Goal: Task Accomplishment & Management: Manage account settings

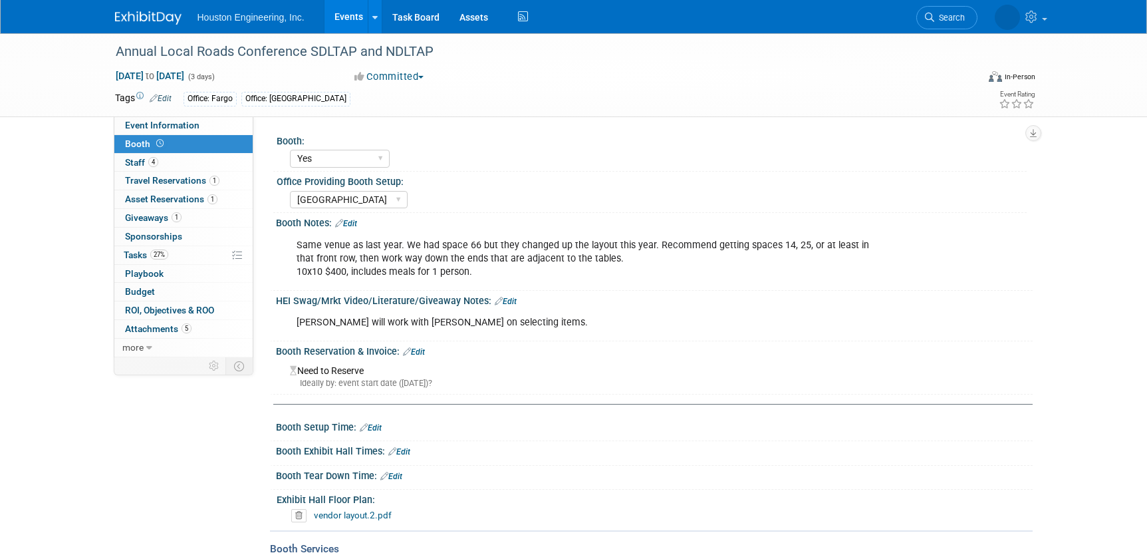
select select "Yes"
select select "Sioux Falls"
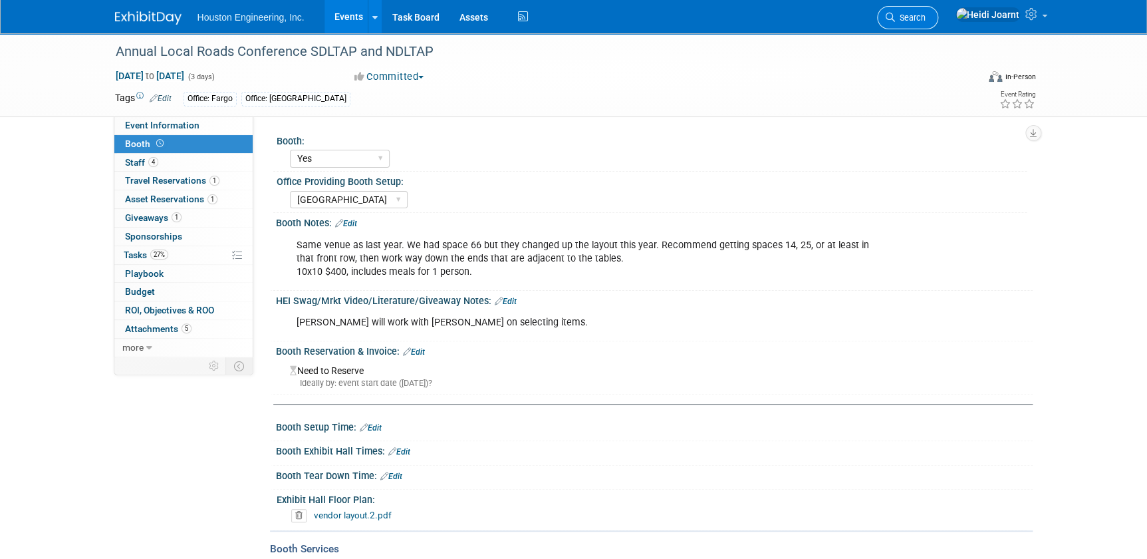
click at [926, 17] on span "Search" at bounding box center [910, 18] width 31 height 10
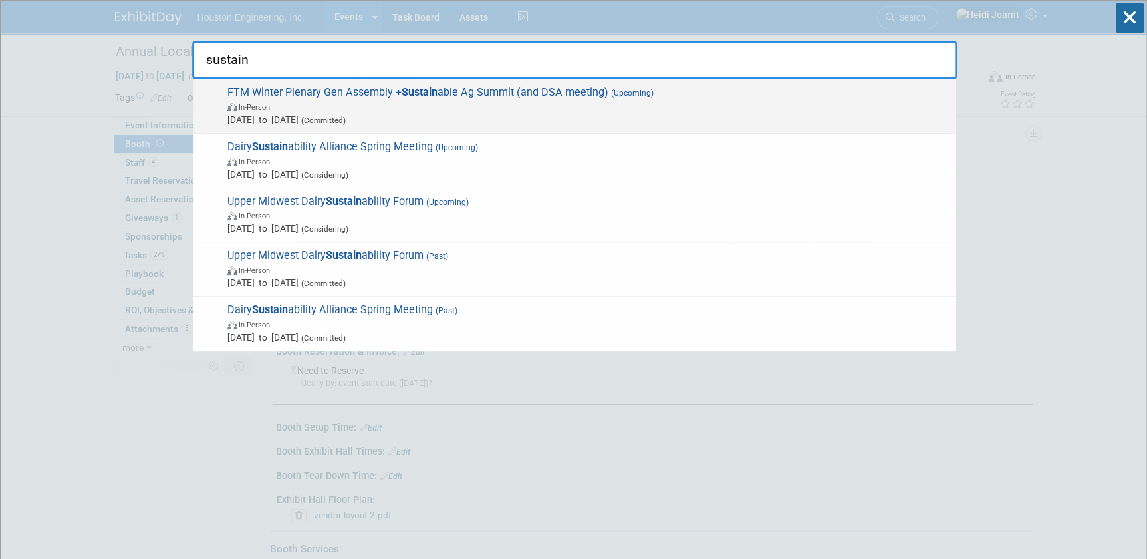
type input "sustain"
click at [455, 110] on span "In-Person" at bounding box center [588, 106] width 722 height 13
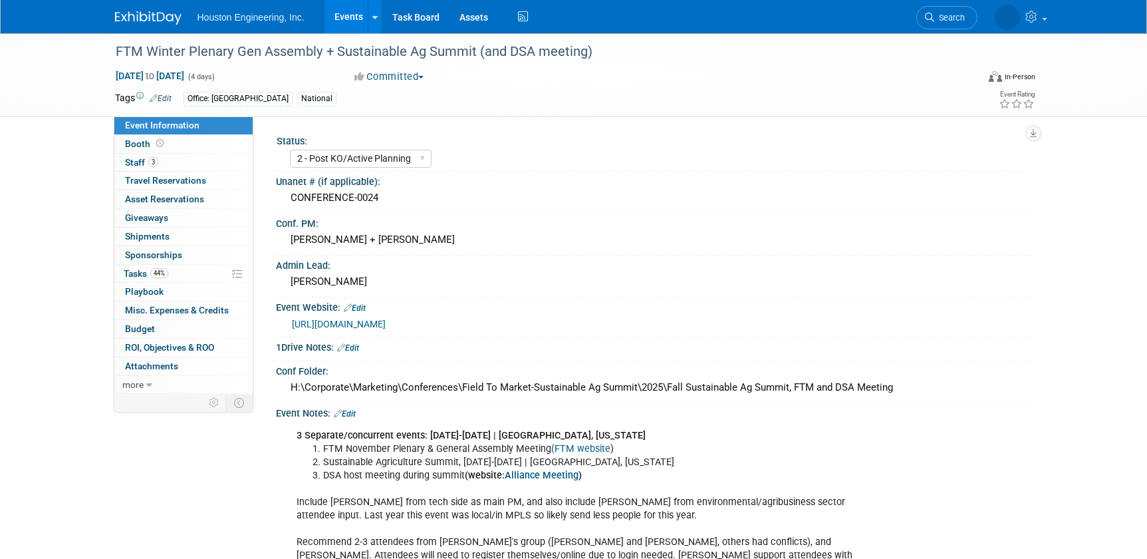
select select "2 - Post KO/Active Planning"
select select "Pending"
select select "Multi-sector/Any/All"
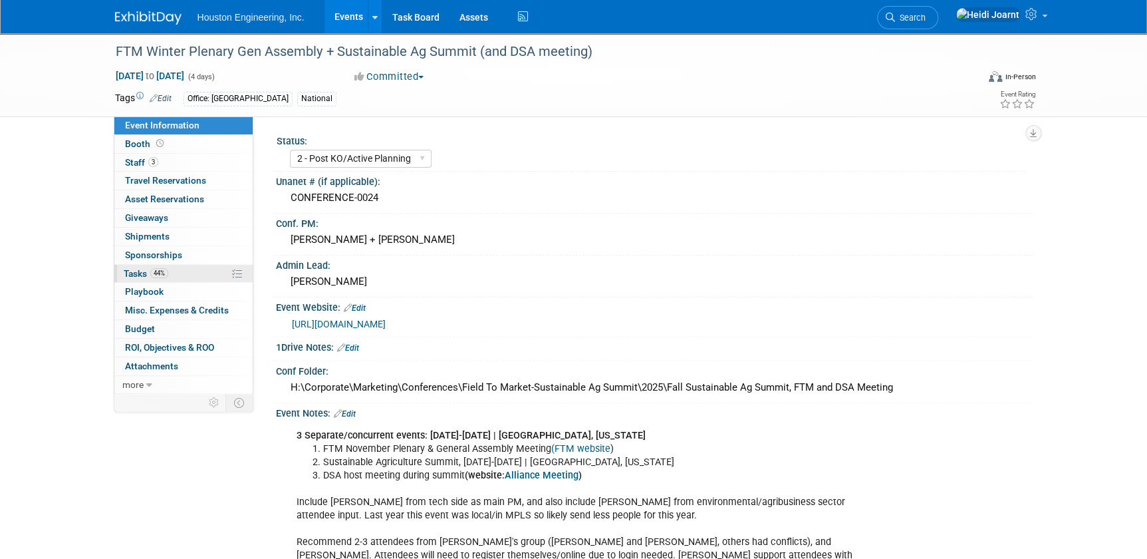
click at [191, 272] on link "44% Tasks 44%" at bounding box center [183, 274] width 138 height 18
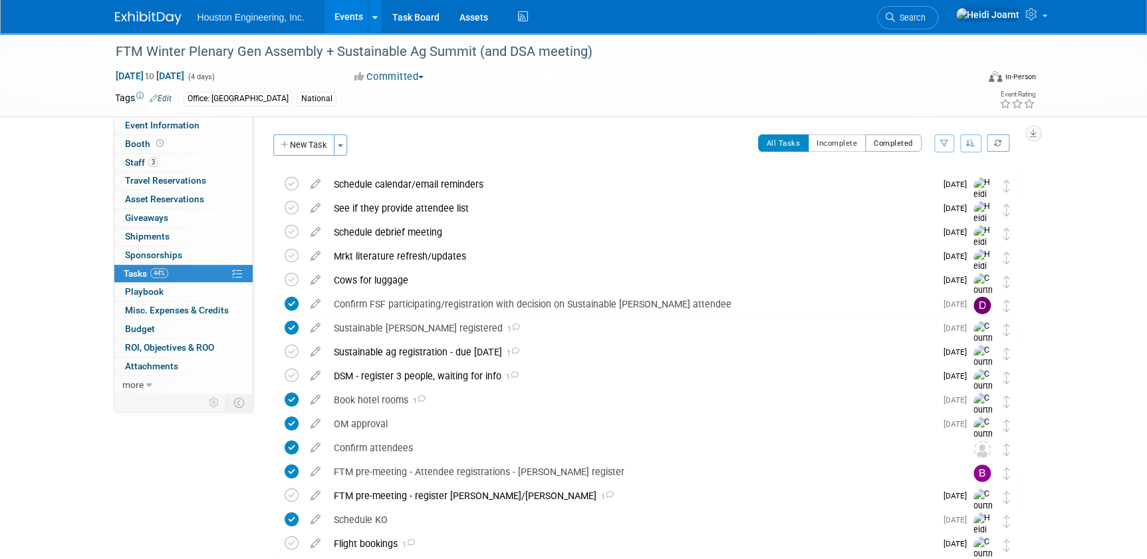
click at [879, 148] on button "Completed" at bounding box center [893, 142] width 57 height 17
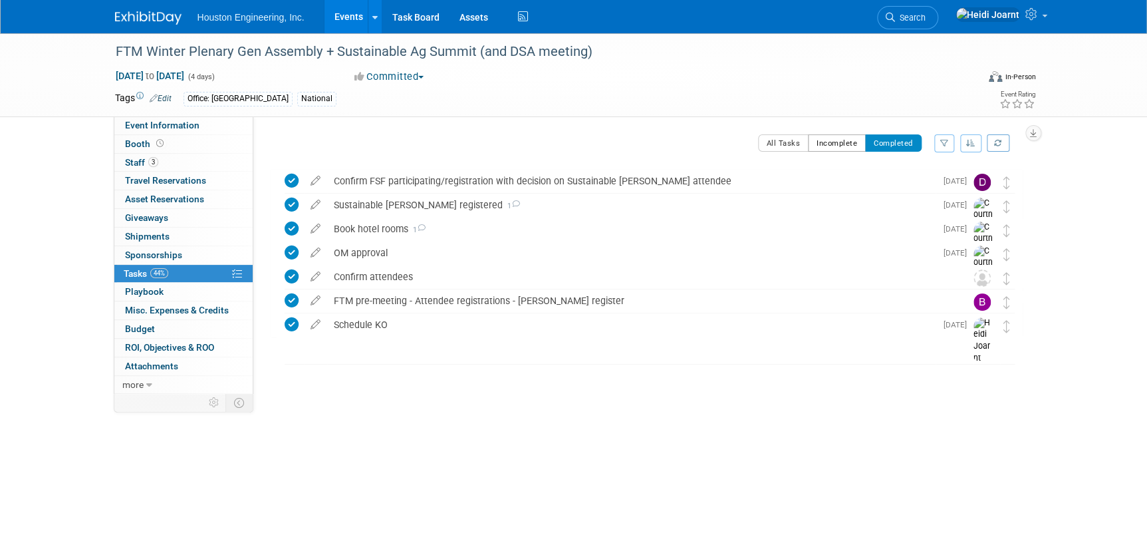
click at [845, 141] on button "Incomplete" at bounding box center [837, 142] width 58 height 17
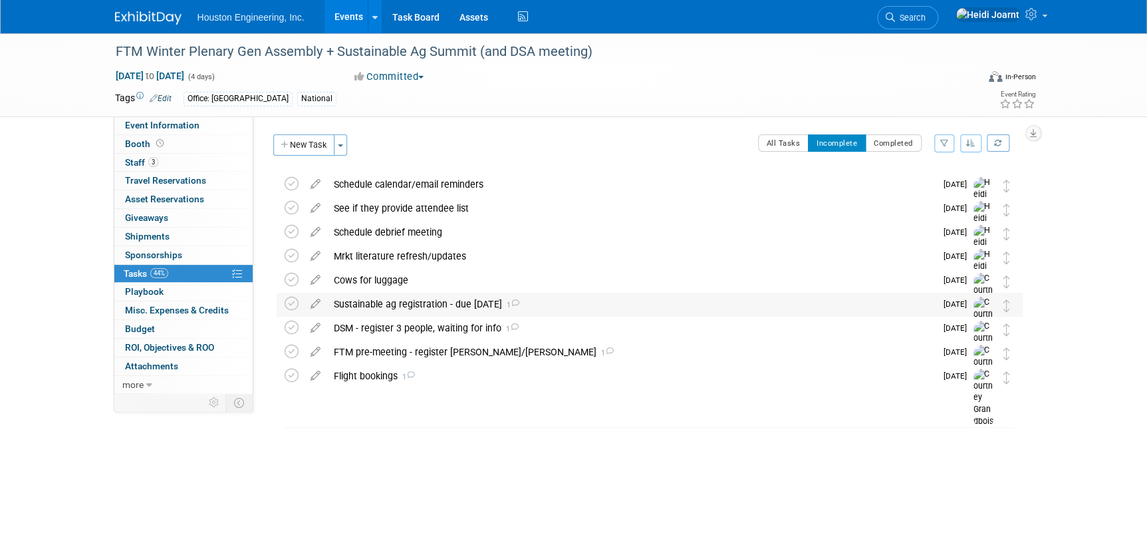
click at [598, 301] on div "Sustainable ag registration - due Aug 29 1" at bounding box center [631, 304] width 609 height 23
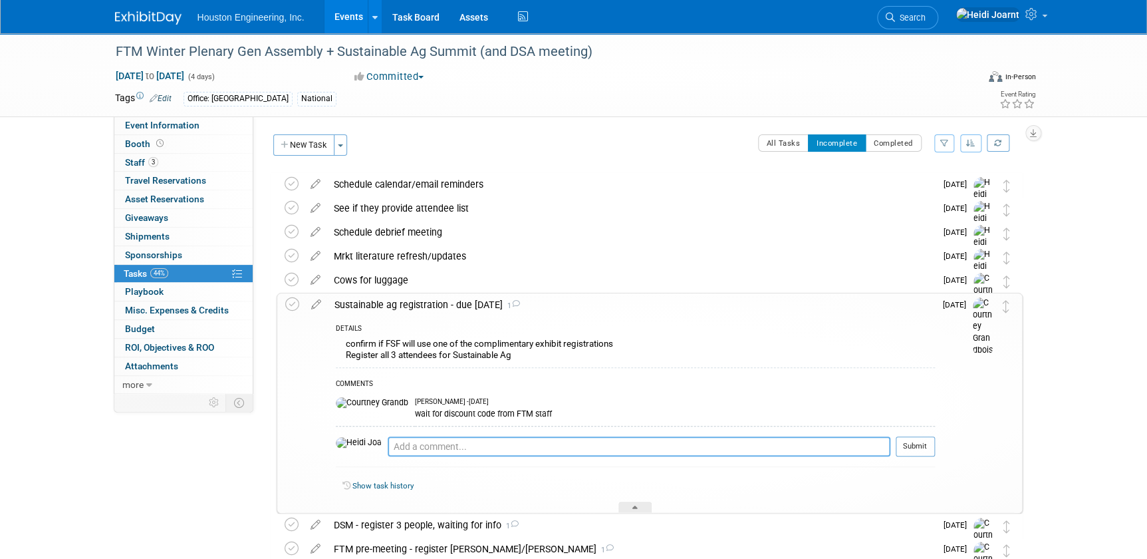
click at [505, 445] on textarea at bounding box center [639, 446] width 503 height 20
type textarea "Any update on this from FTM on the discount code yet since it's due Friday?"
click at [907, 450] on button "Submit" at bounding box center [915, 446] width 39 height 20
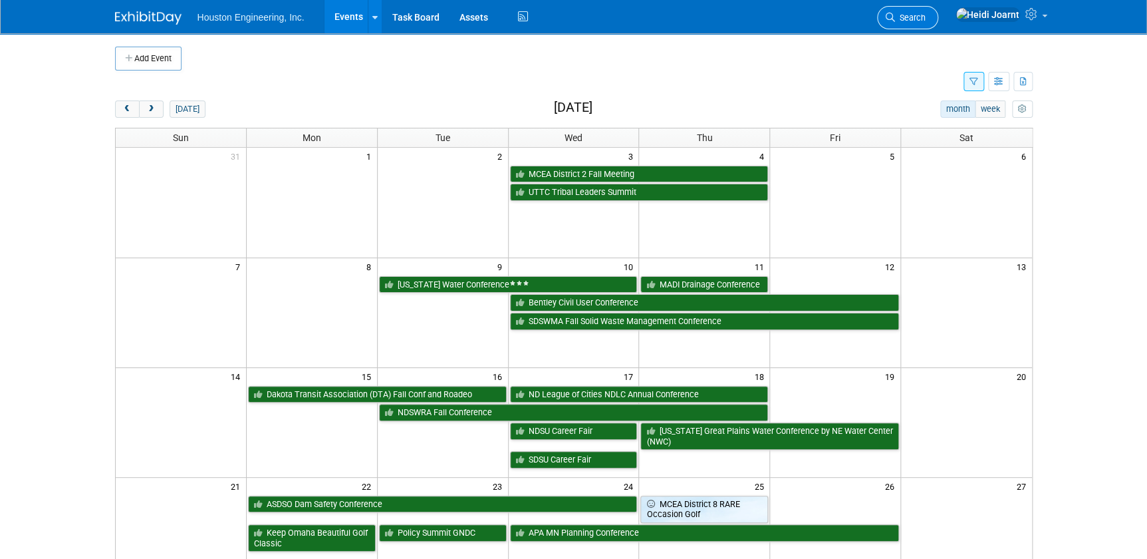
click at [926, 16] on span "Search" at bounding box center [910, 18] width 31 height 10
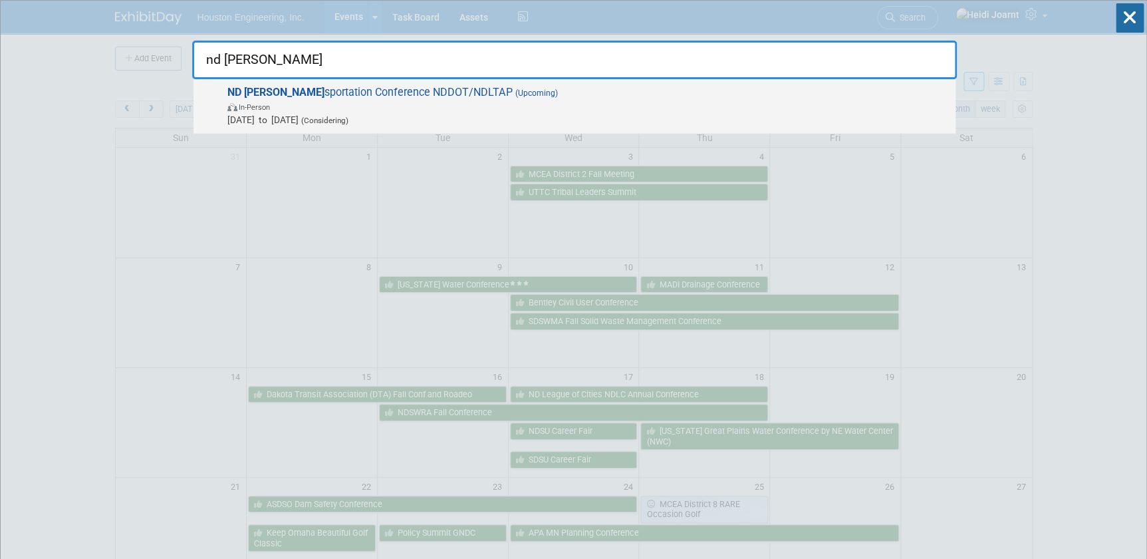
type input "nd [PERSON_NAME]"
click at [571, 106] on span "In-Person" at bounding box center [588, 106] width 722 height 13
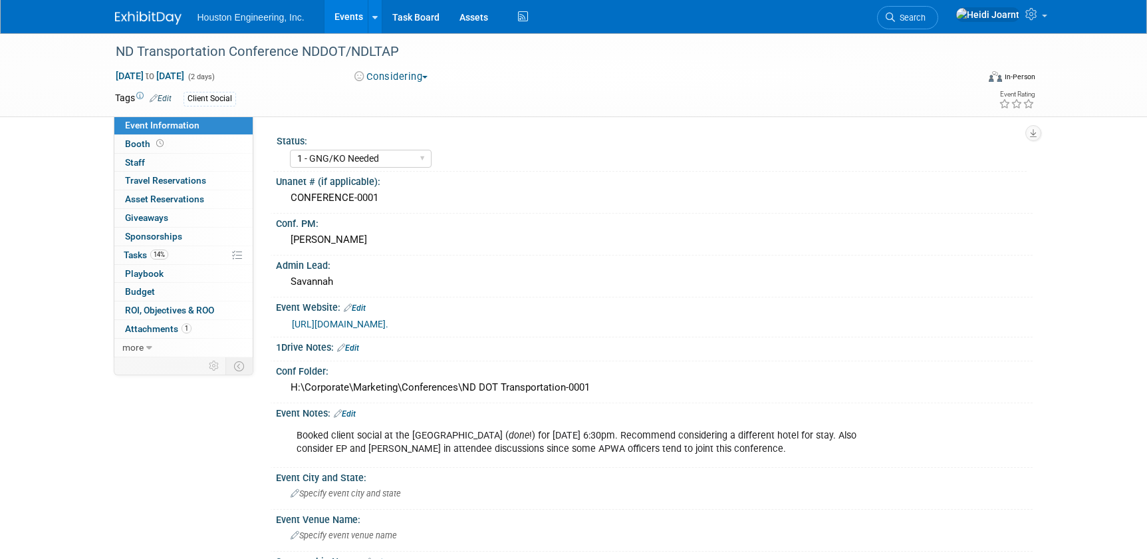
select select "1 - GNG/KO Needed"
select select "Transportation"
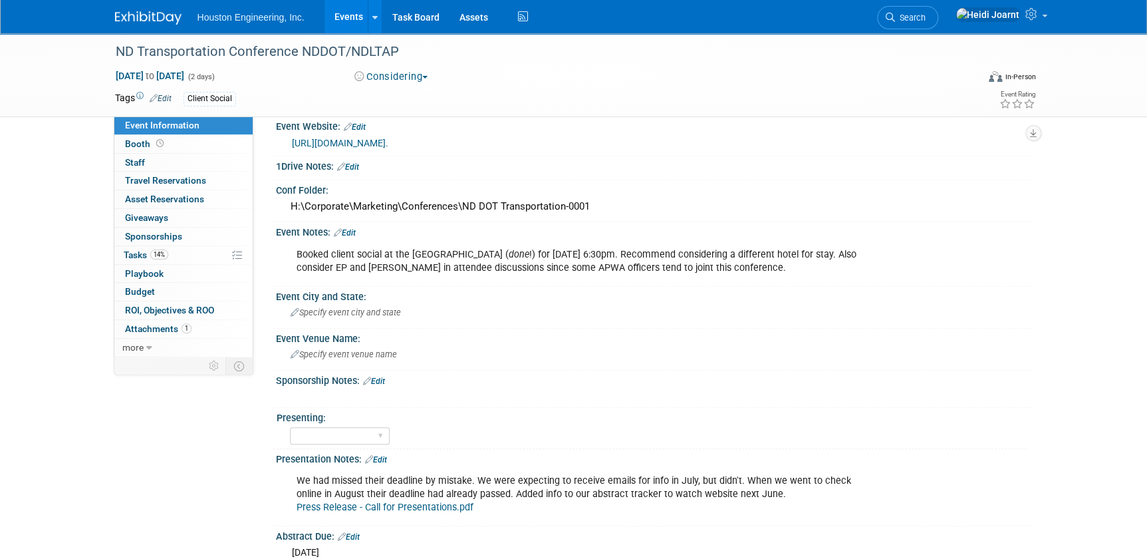
click at [164, 94] on link "Edit" at bounding box center [161, 98] width 22 height 9
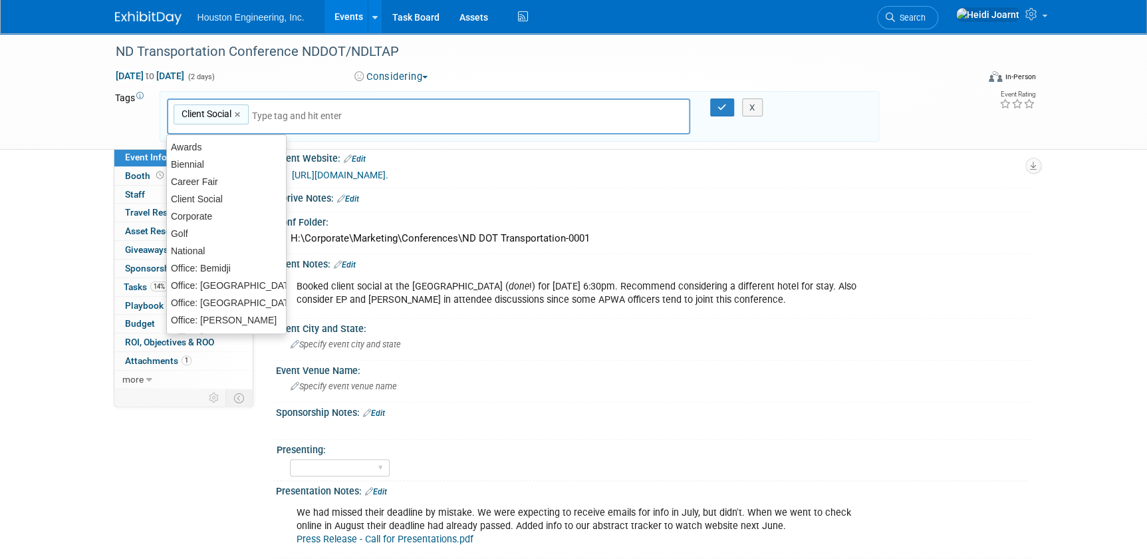
click at [279, 113] on input "text" at bounding box center [305, 115] width 106 height 13
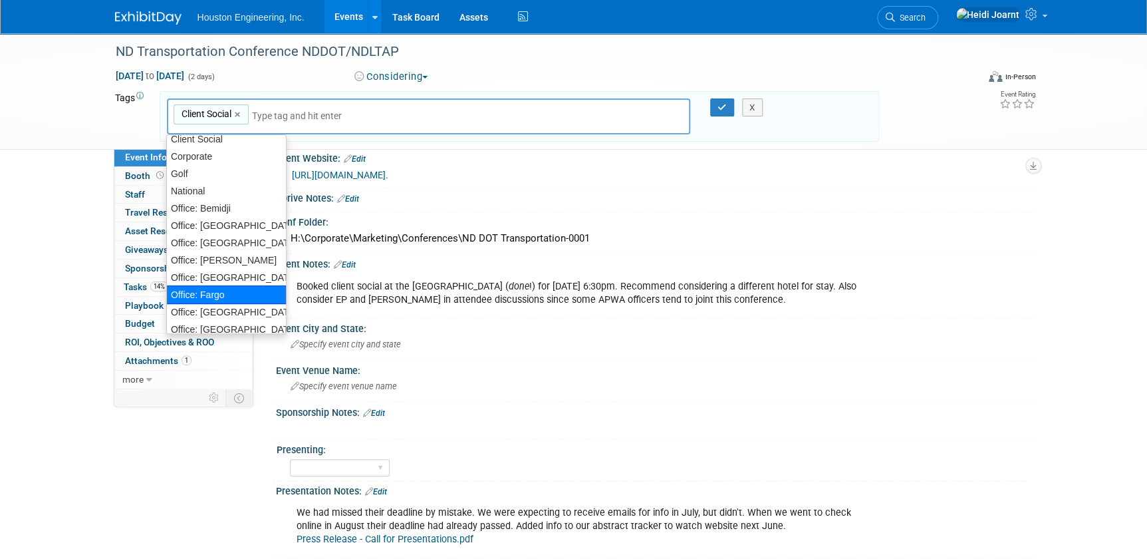
click at [243, 291] on div "Office: Fargo" at bounding box center [226, 294] width 120 height 19
type input "Client Social, Office: Fargo"
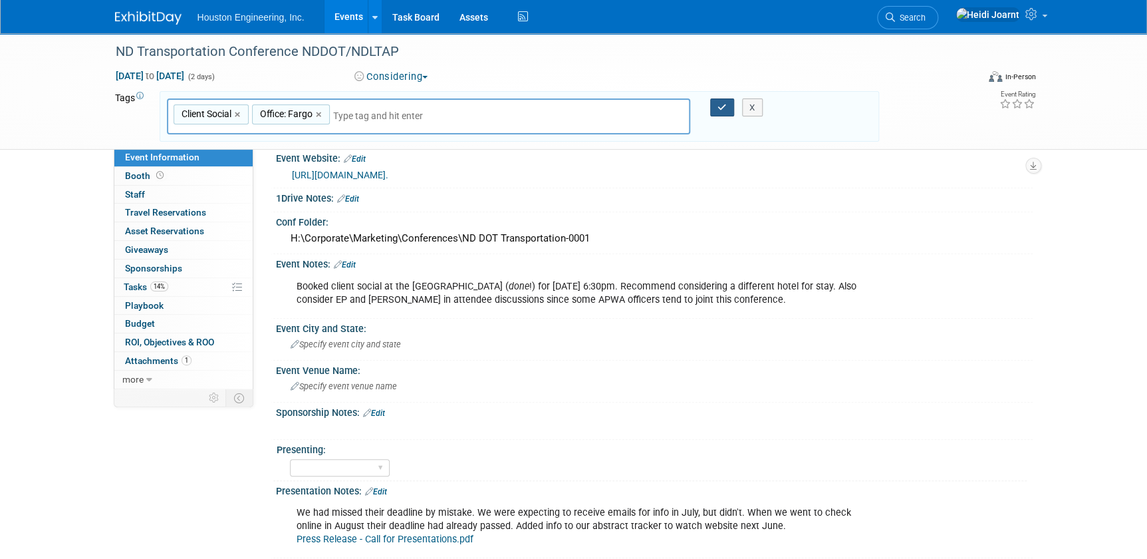
click at [721, 105] on icon "button" at bounding box center [722, 107] width 9 height 9
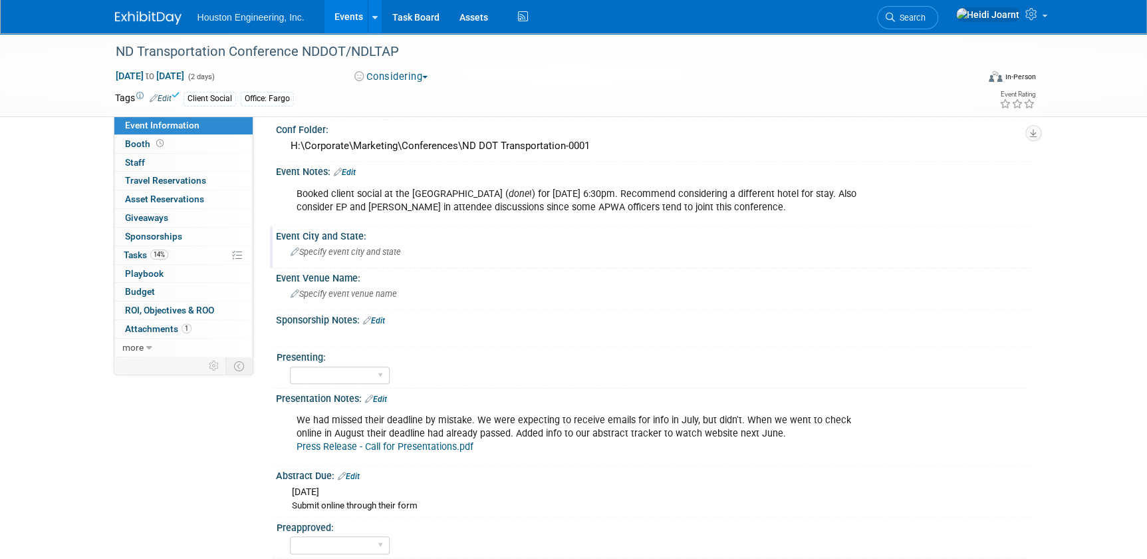
scroll to position [302, 0]
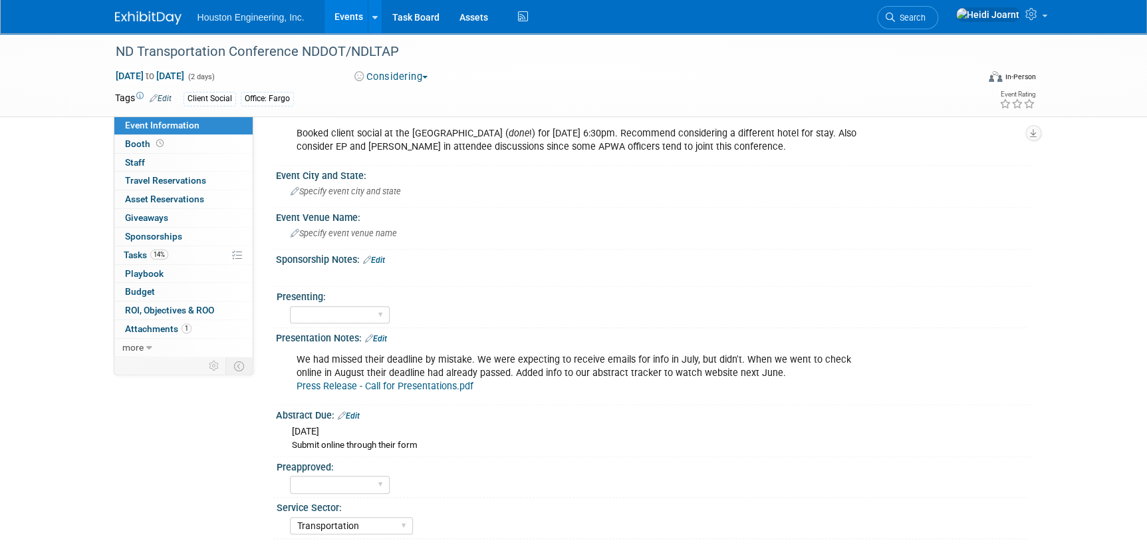
click at [387, 343] on link "Edit" at bounding box center [376, 338] width 22 height 9
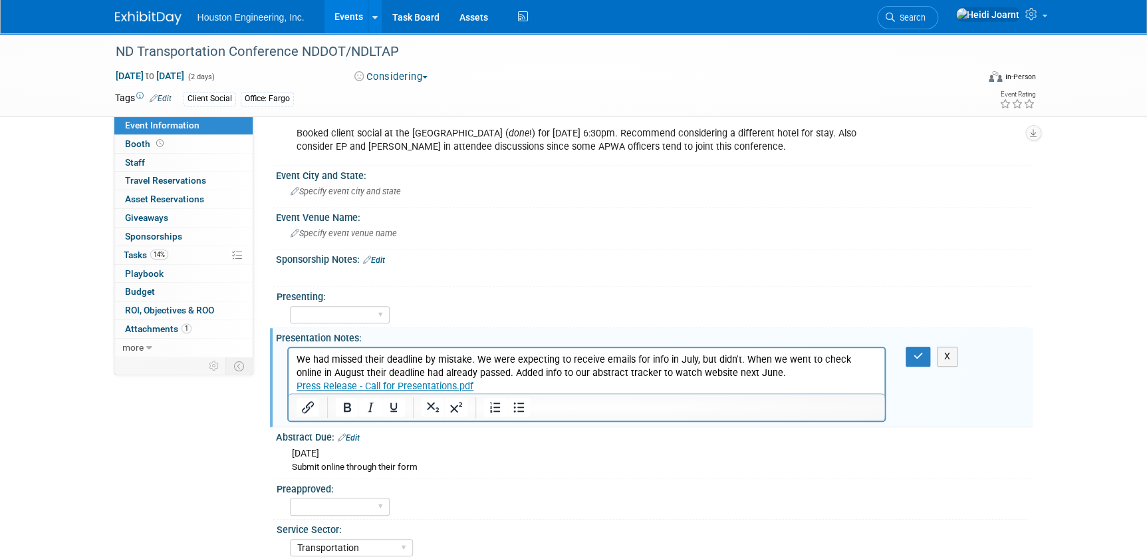
scroll to position [0, 0]
click at [505, 382] on p "We had missed their deadline by mistake. We were expecting to receive emails fo…" at bounding box center [586, 373] width 581 height 40
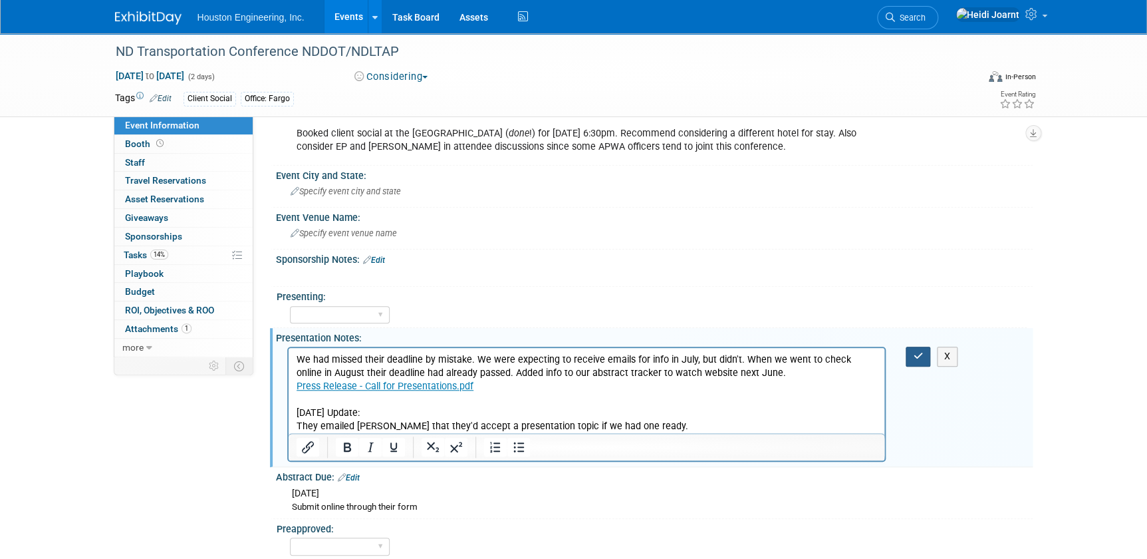
click at [927, 366] on button "button" at bounding box center [918, 356] width 25 height 19
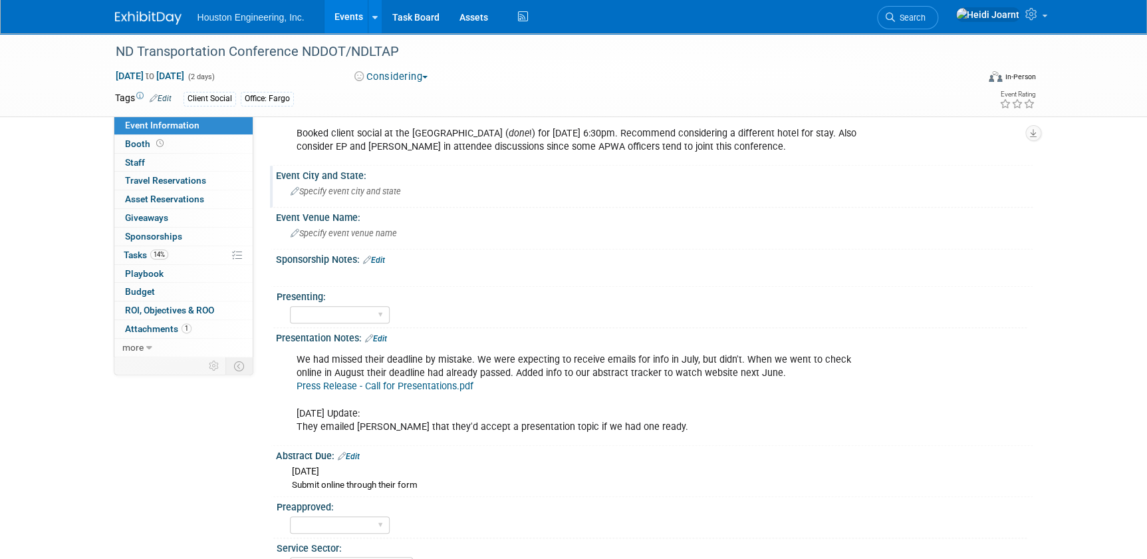
click at [384, 196] on span "Specify event city and state" at bounding box center [346, 191] width 110 height 10
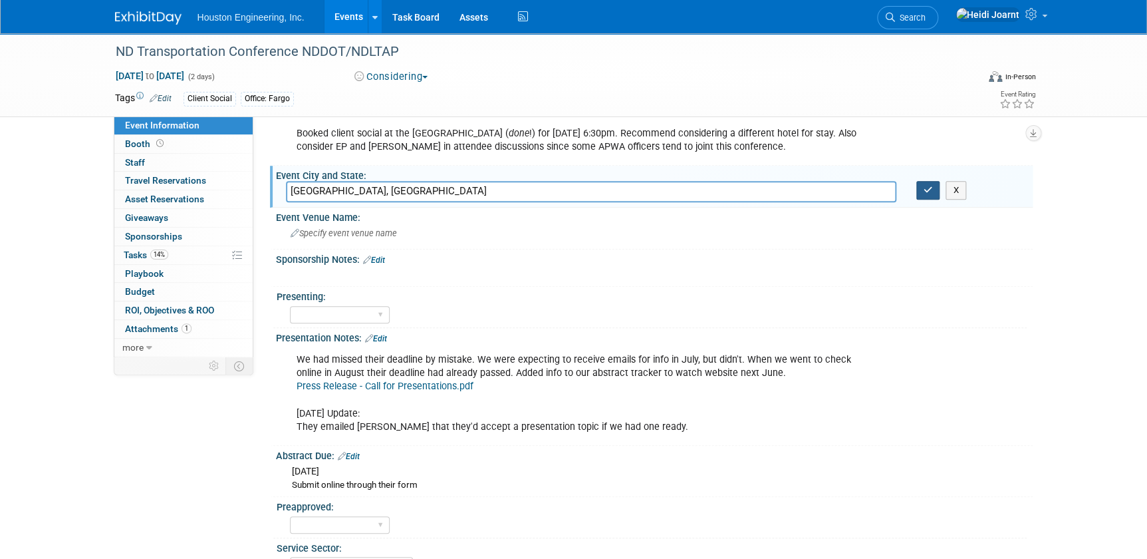
type input "Bismarck, ND"
click at [923, 200] on button "button" at bounding box center [929, 190] width 24 height 19
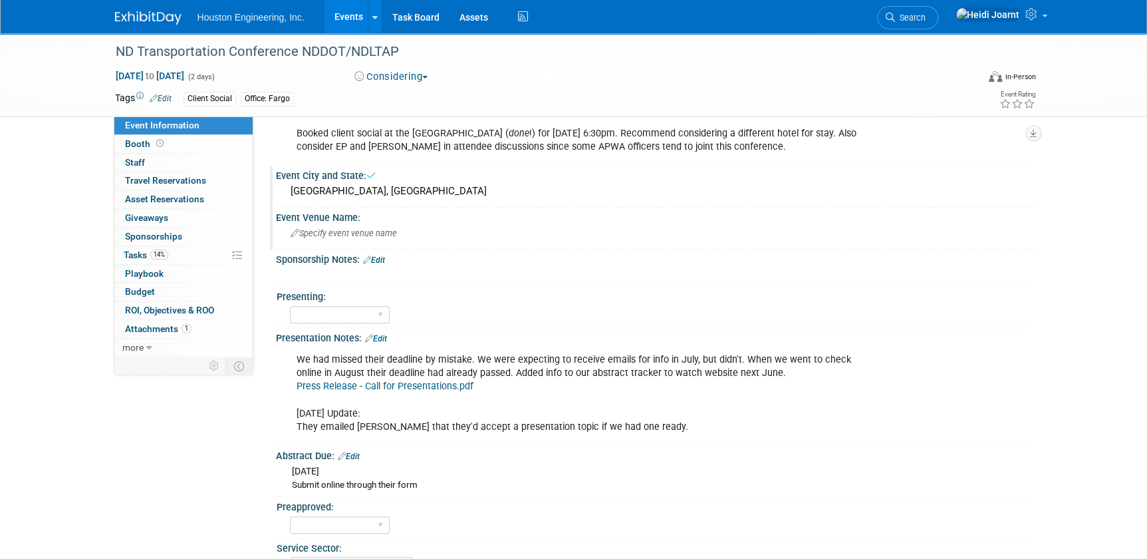
click at [317, 243] on div "Specify event venue name" at bounding box center [654, 233] width 737 height 21
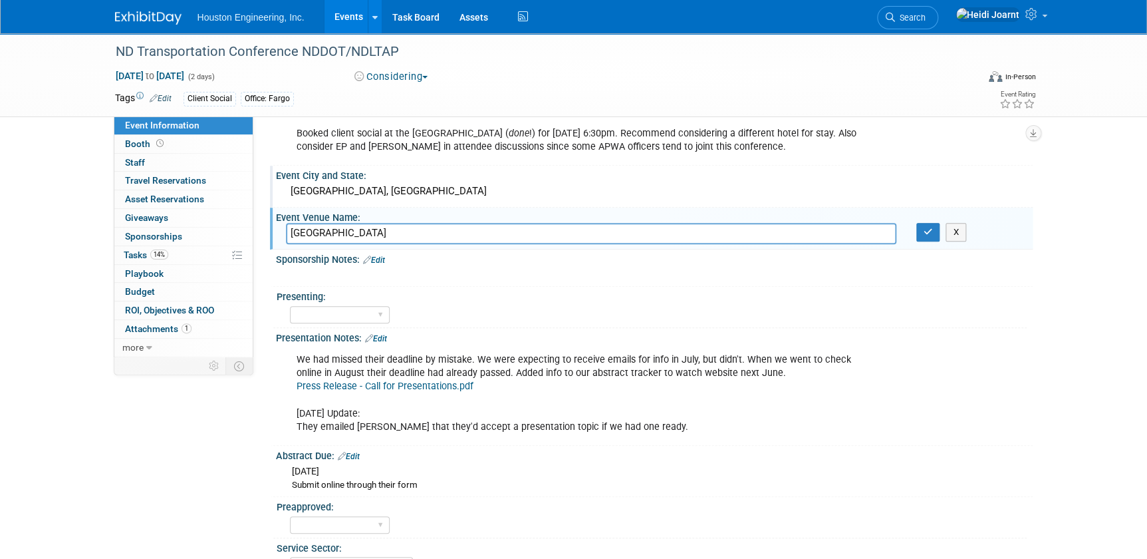
type input "Bismarck Event Center"
click at [928, 245] on div "Bismarck Event Center X" at bounding box center [654, 234] width 757 height 22
click at [928, 241] on button "button" at bounding box center [929, 232] width 24 height 19
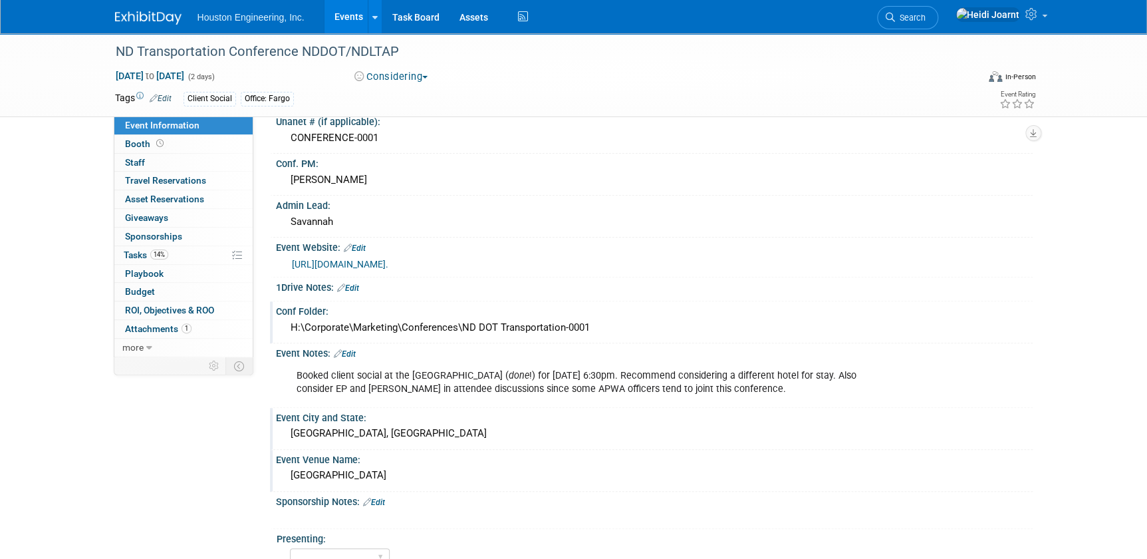
scroll to position [181, 0]
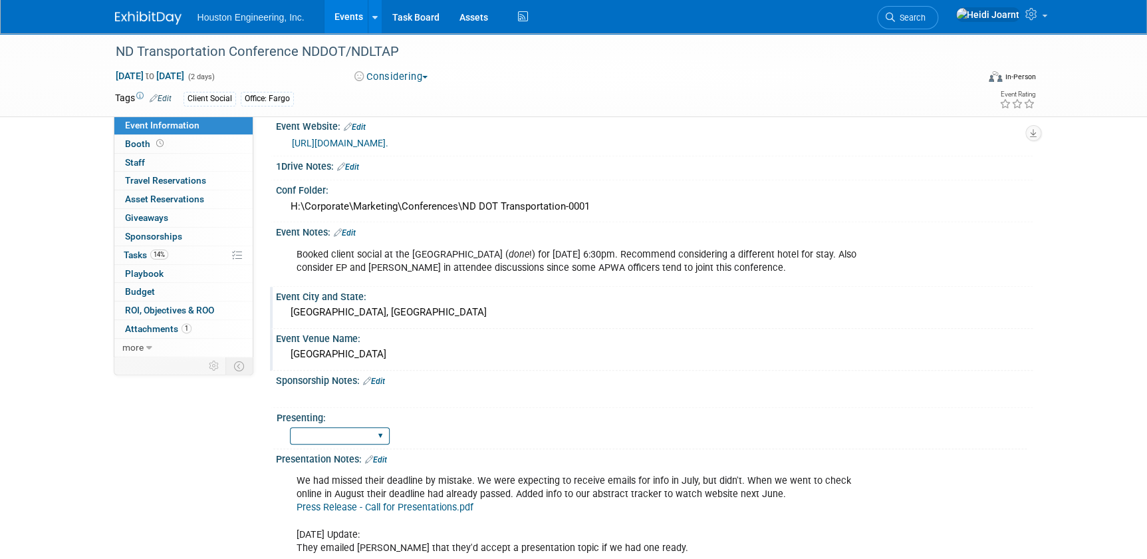
click at [369, 445] on select "Yes No Pending" at bounding box center [340, 436] width 100 height 18
drag, startPoint x: 428, startPoint y: 442, endPoint x: 408, endPoint y: 426, distance: 25.1
click at [427, 424] on div "Presenting:" at bounding box center [652, 416] width 750 height 17
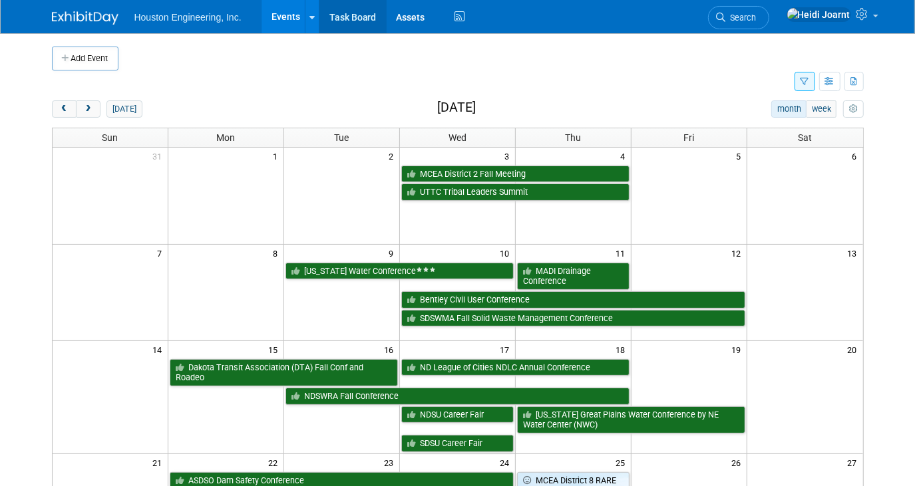
click at [329, 13] on link "Task Board" at bounding box center [352, 16] width 67 height 33
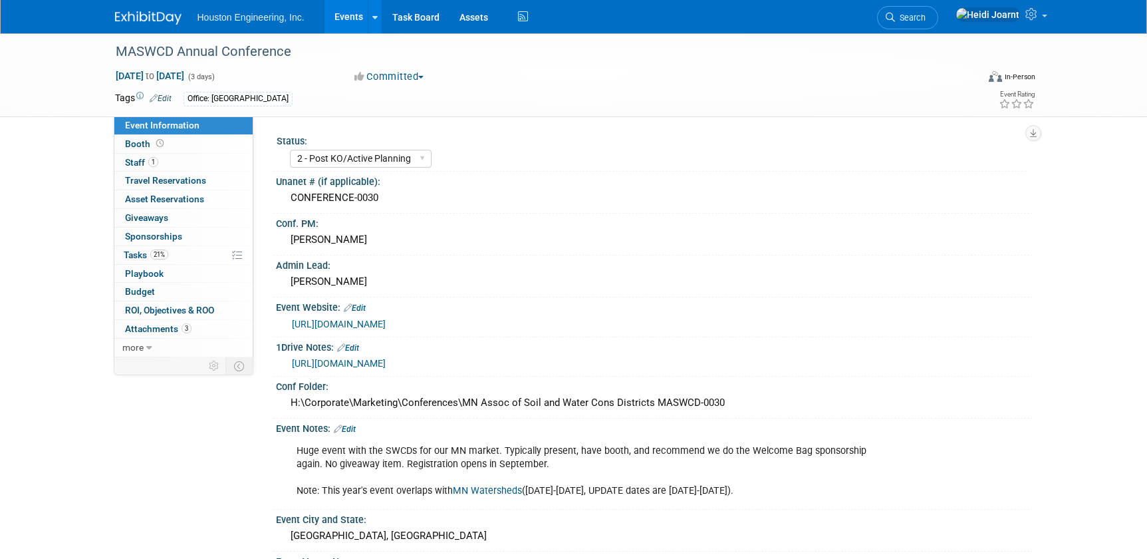
select select "2 - Post KO/Active Planning"
select select "Pending"
select select "Environmental"
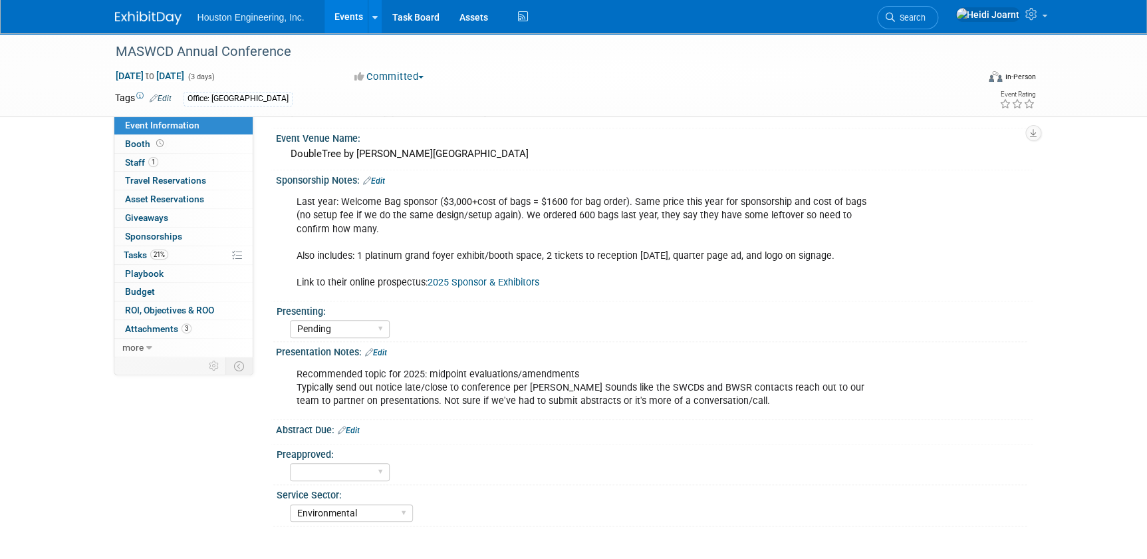
scroll to position [241, 0]
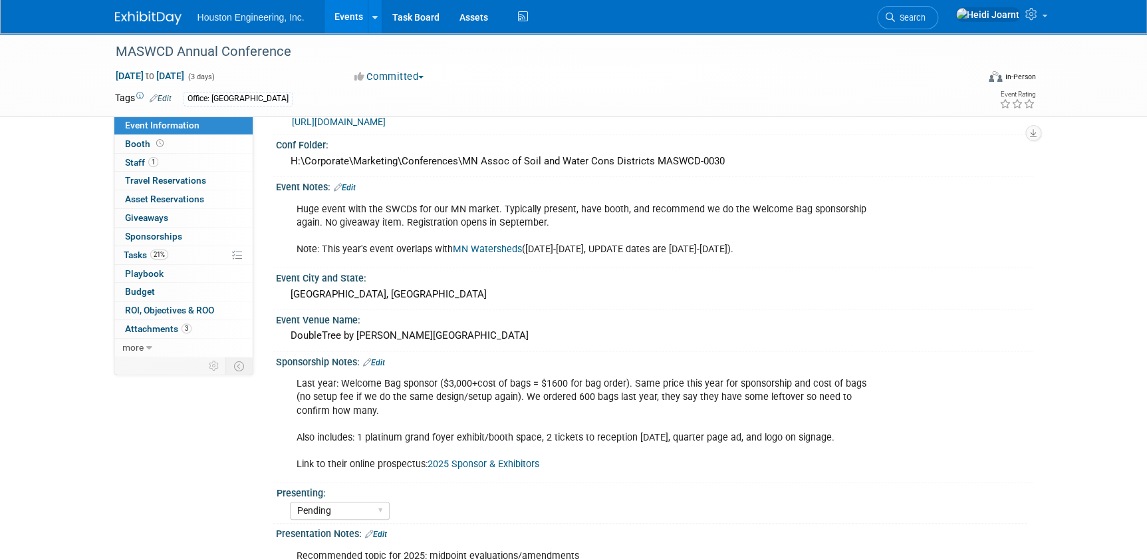
click at [356, 19] on link "Events" at bounding box center [349, 16] width 49 height 33
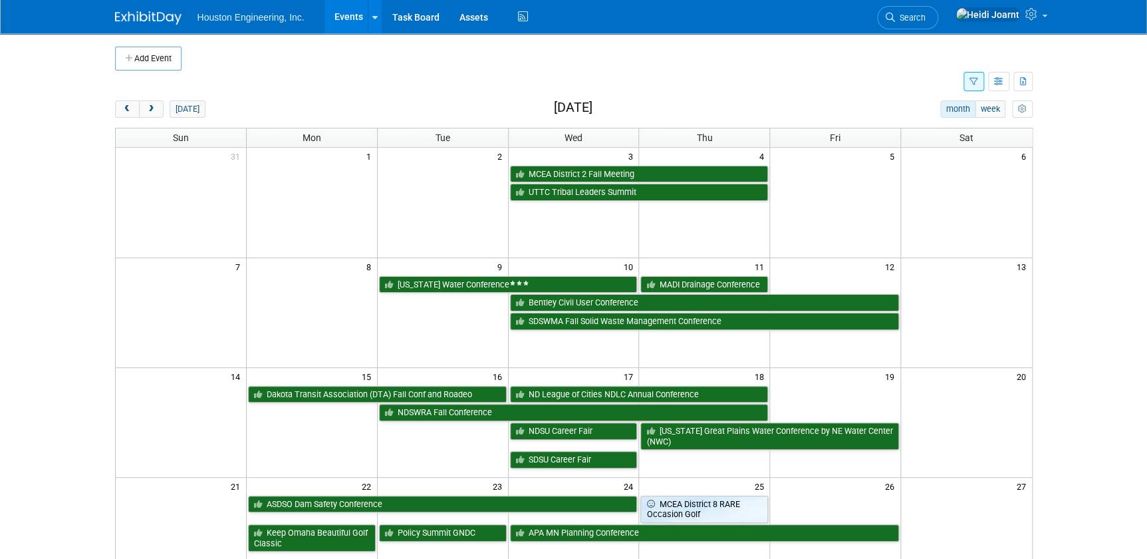
scroll to position [181, 0]
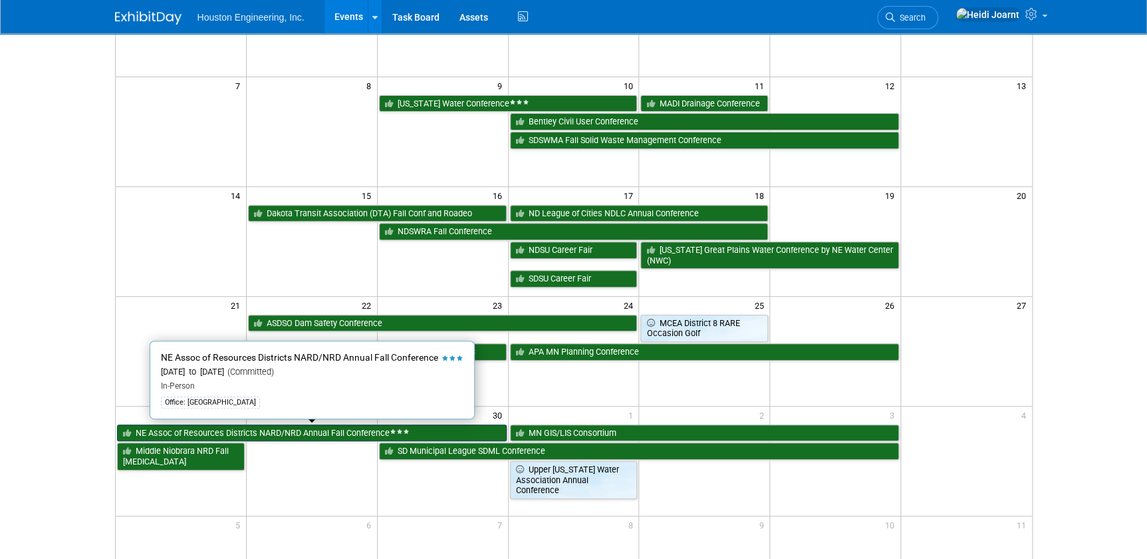
click at [221, 432] on link "NE Assoc of Resources Districts NARD/NRD Annual Fall Conference" at bounding box center [312, 432] width 390 height 17
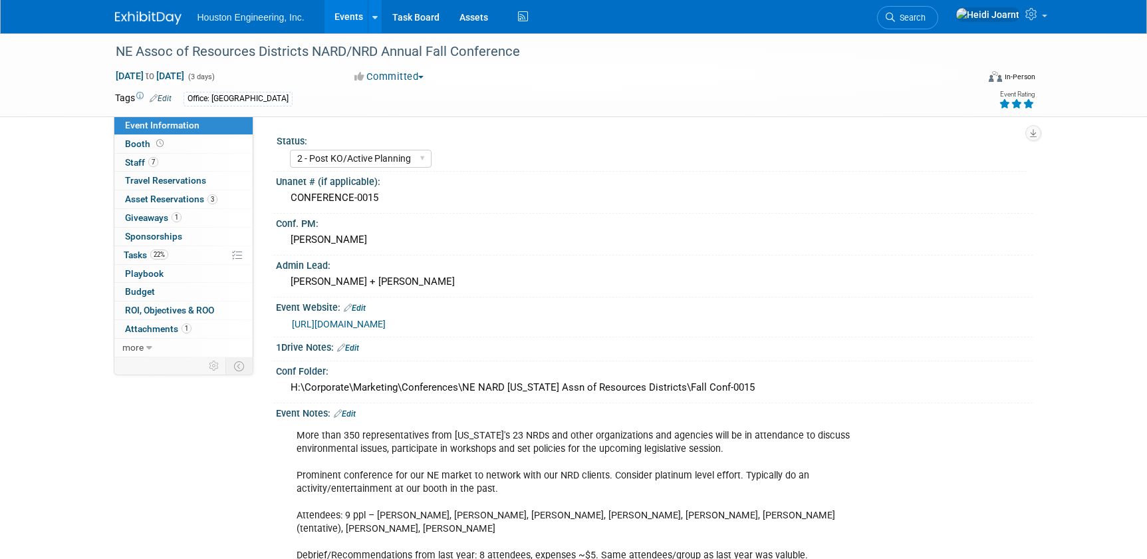
select select "2 - Post KO/Active Planning"
select select "Pending"
select select "Water Resources"
click at [174, 245] on div "0 Sponsorships 0 Sponsorships" at bounding box center [183, 236] width 138 height 19
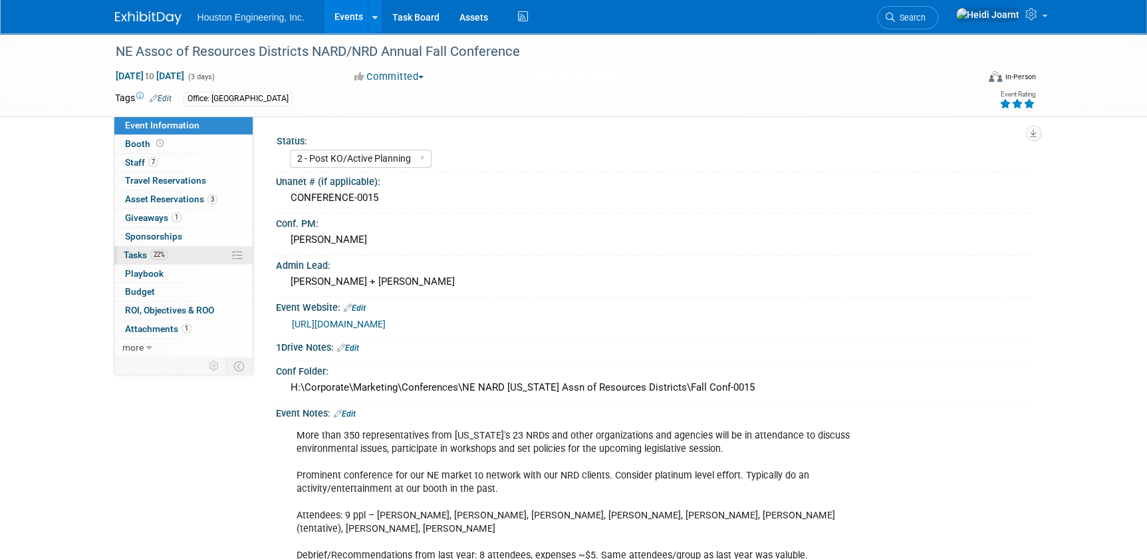
click at [177, 253] on link "22% Tasks 22%" at bounding box center [183, 255] width 138 height 18
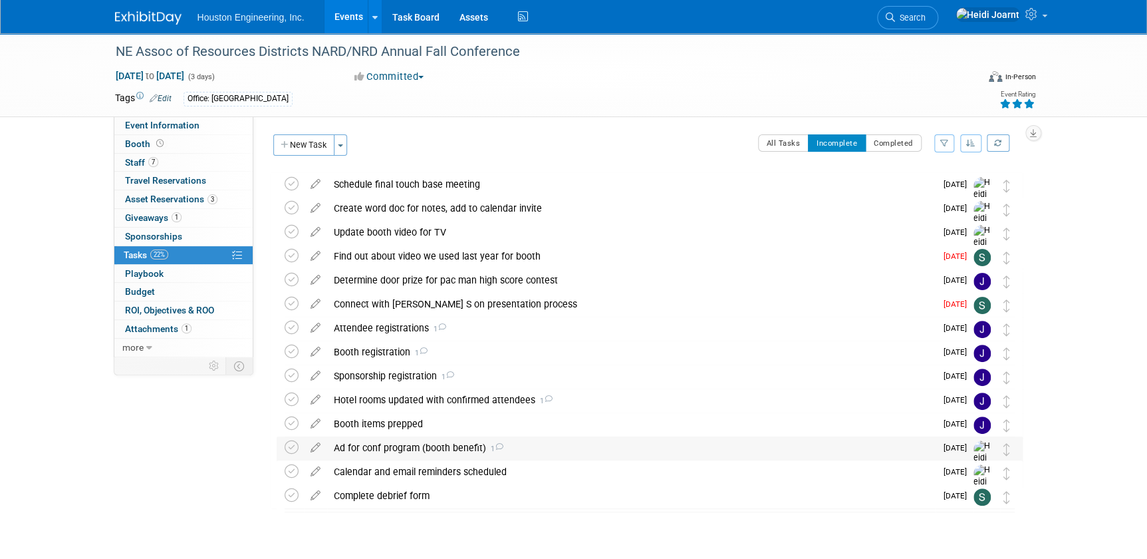
click at [510, 453] on div "Ad for conf program (booth benefit) 1" at bounding box center [631, 447] width 609 height 23
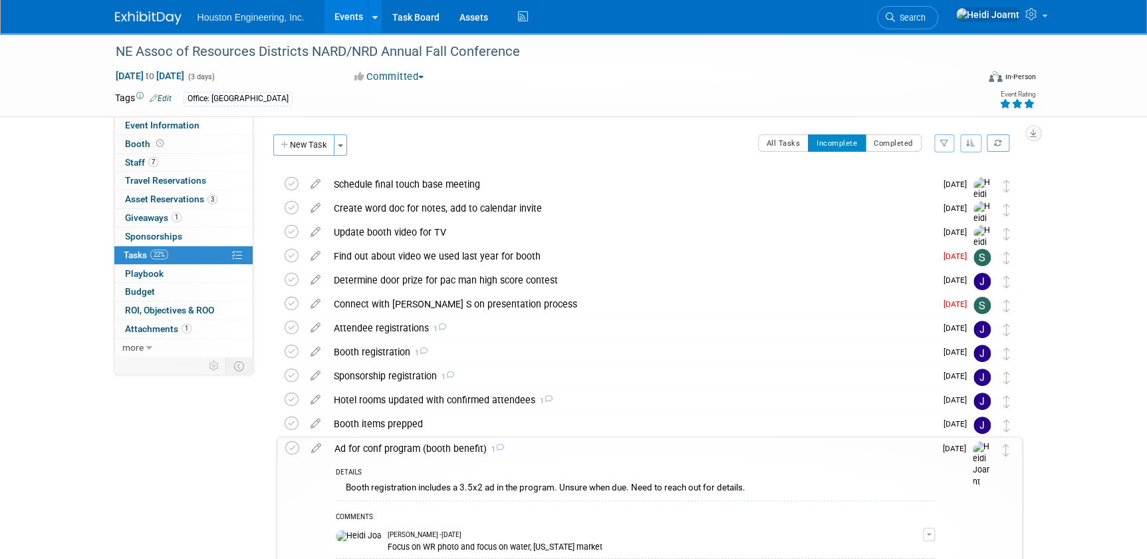
scroll to position [181, 0]
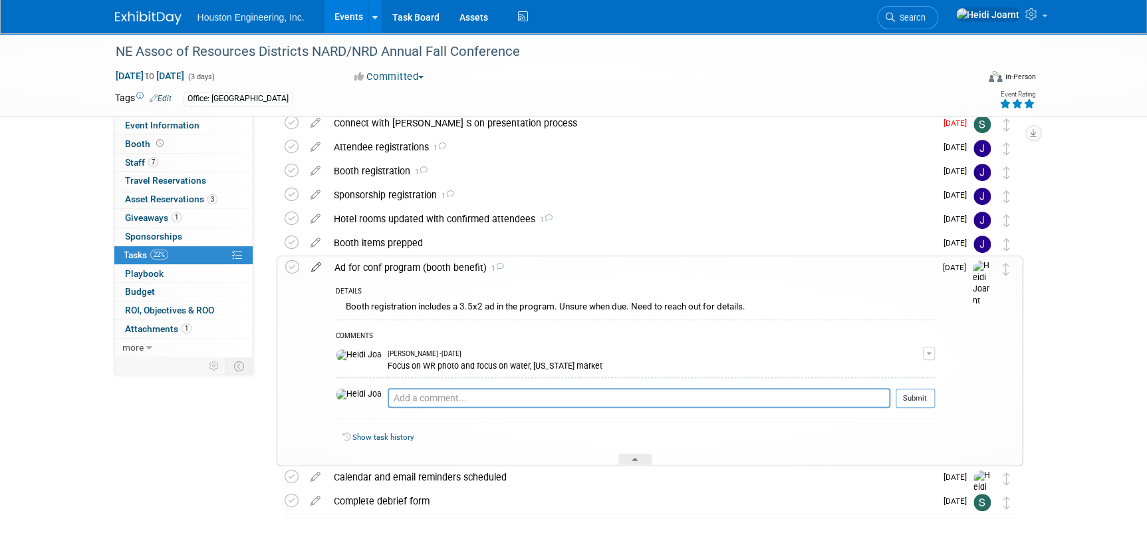
click at [319, 263] on icon at bounding box center [316, 264] width 23 height 17
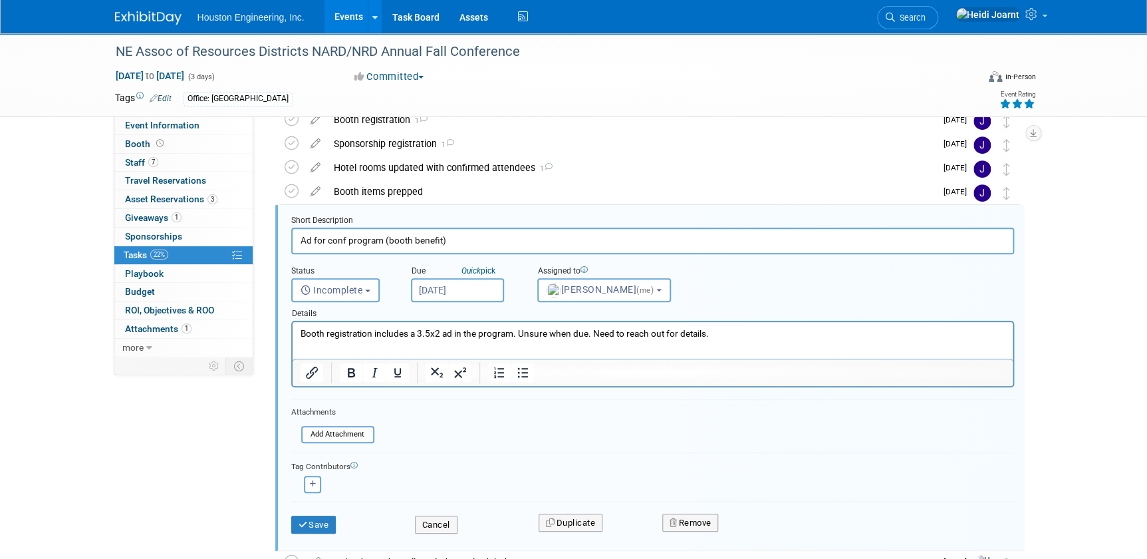
scroll to position [241, 0]
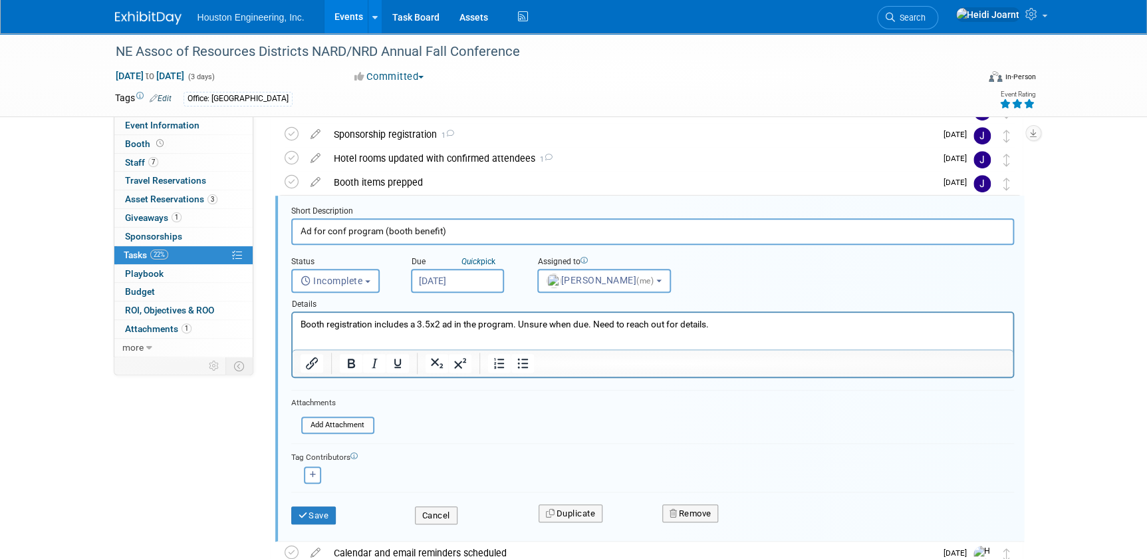
click at [438, 287] on input "Aug 29, 2025" at bounding box center [457, 281] width 93 height 24
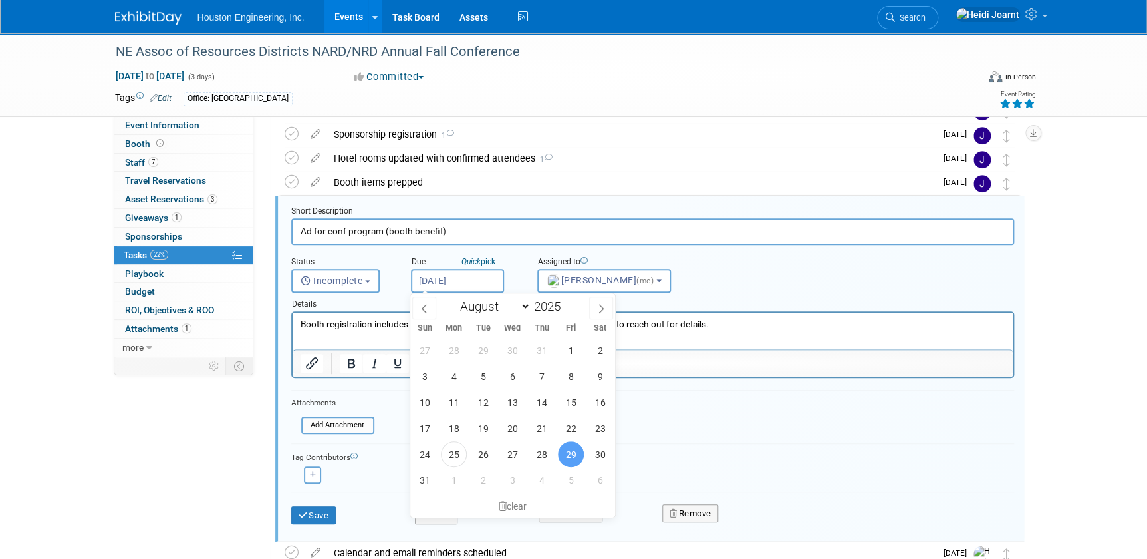
click at [210, 392] on div "Event Information Event Info Booth Booth 7 Staff 7 Staff 0 Travel Reservations …" at bounding box center [574, 218] width 938 height 852
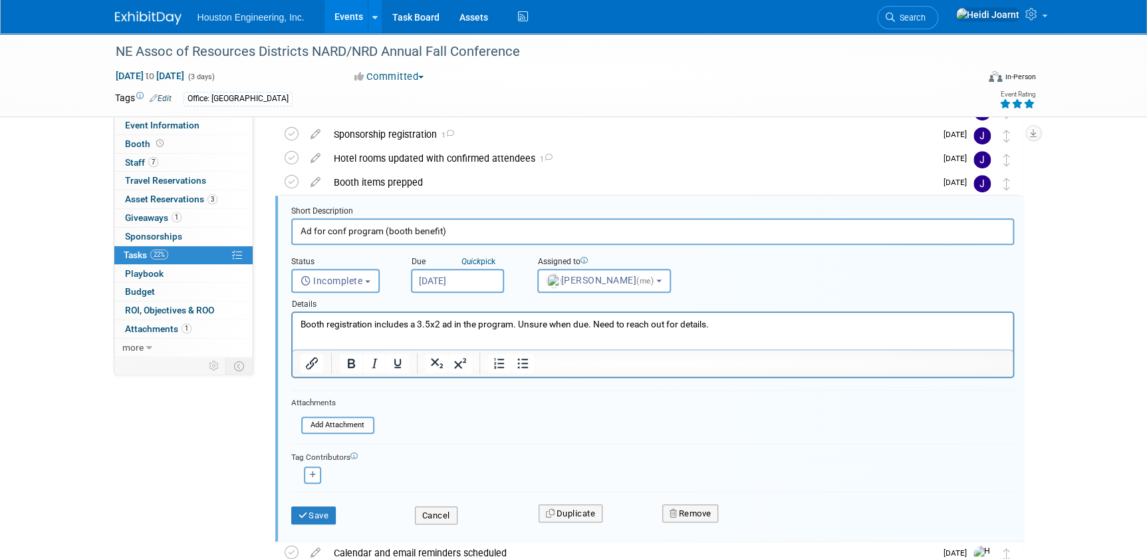
scroll to position [353, 0]
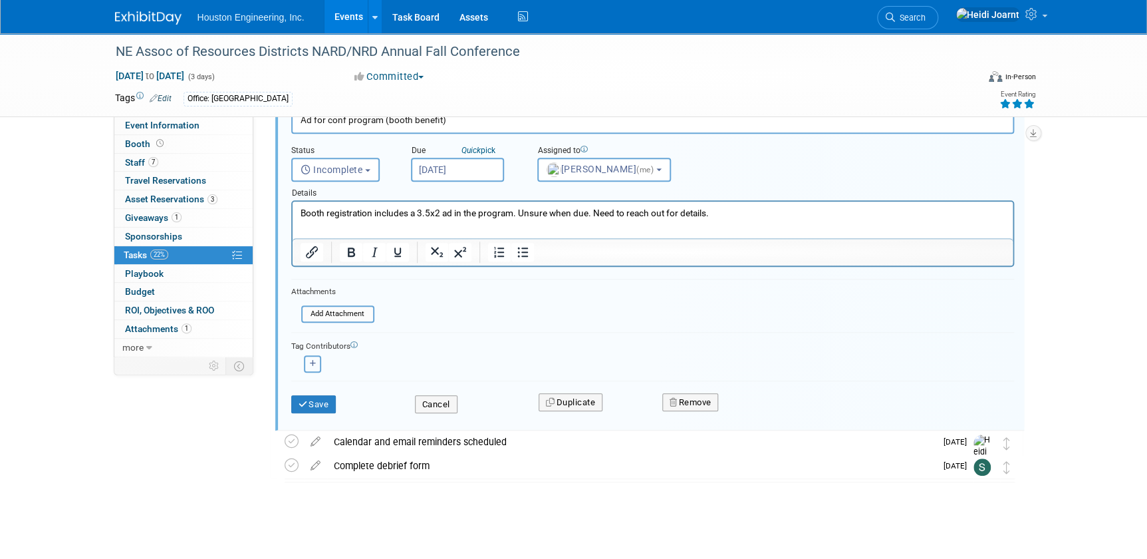
click at [311, 363] on icon "button" at bounding box center [313, 363] width 7 height 7
select select
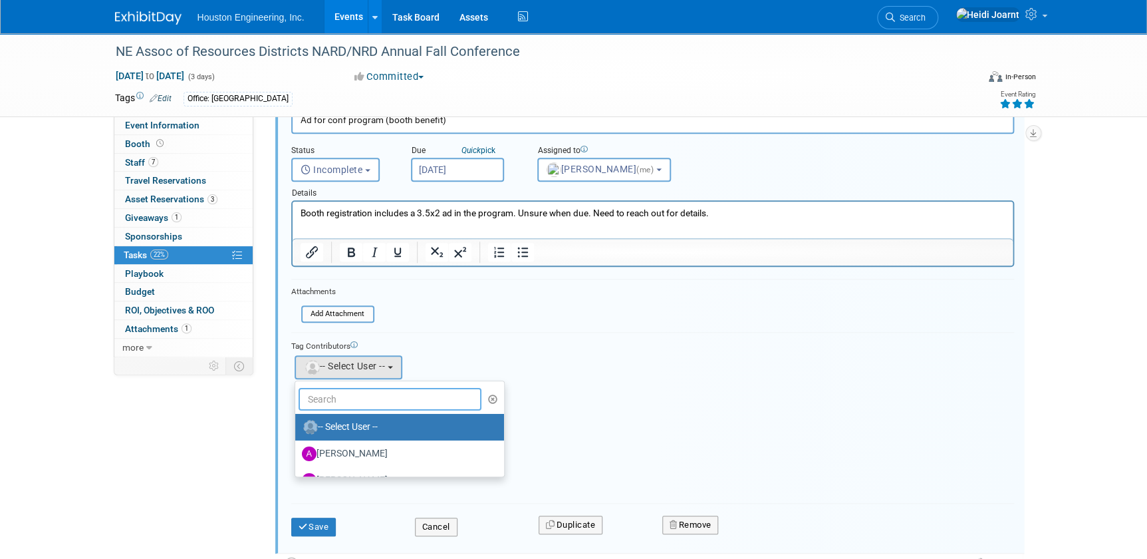
click at [369, 390] on input "text" at bounding box center [391, 399] width 184 height 23
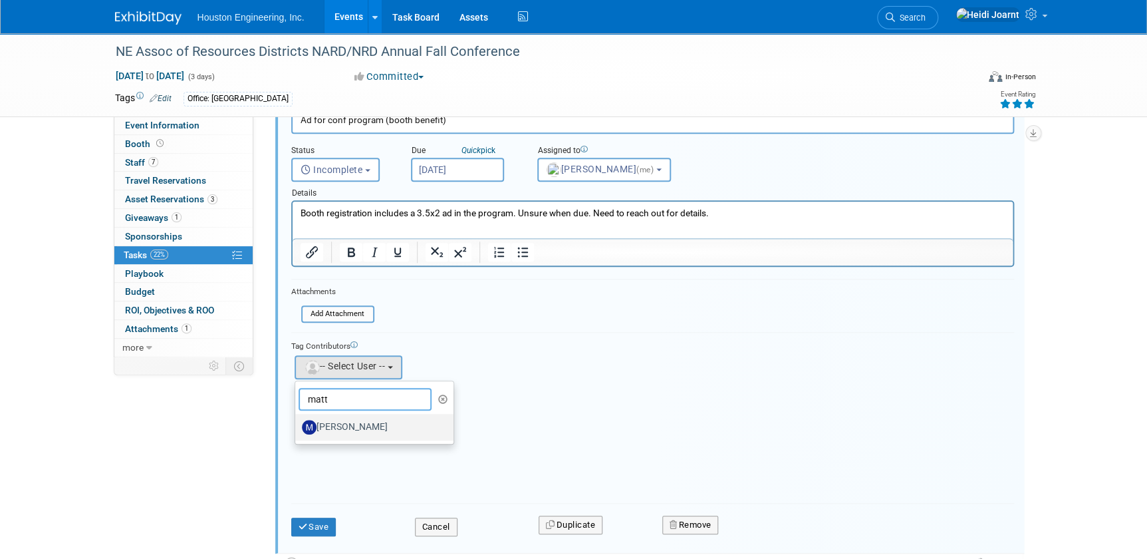
type input "matt"
click at [353, 420] on label "Matt Thompson" at bounding box center [371, 426] width 139 height 21
click at [297, 421] on input "Matt Thompson" at bounding box center [293, 425] width 9 height 9
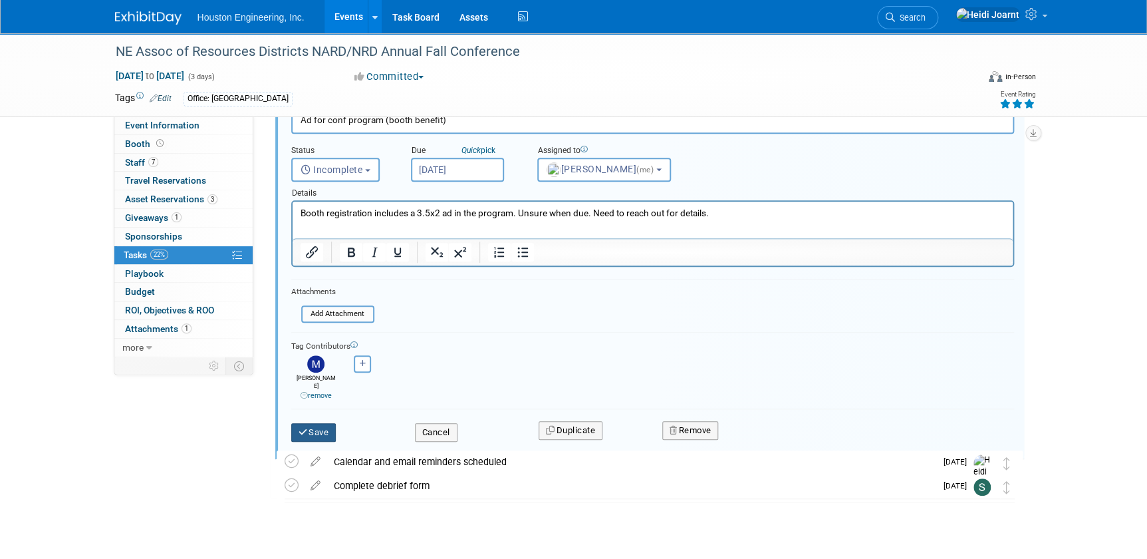
click at [312, 428] on button "Save" at bounding box center [313, 432] width 45 height 19
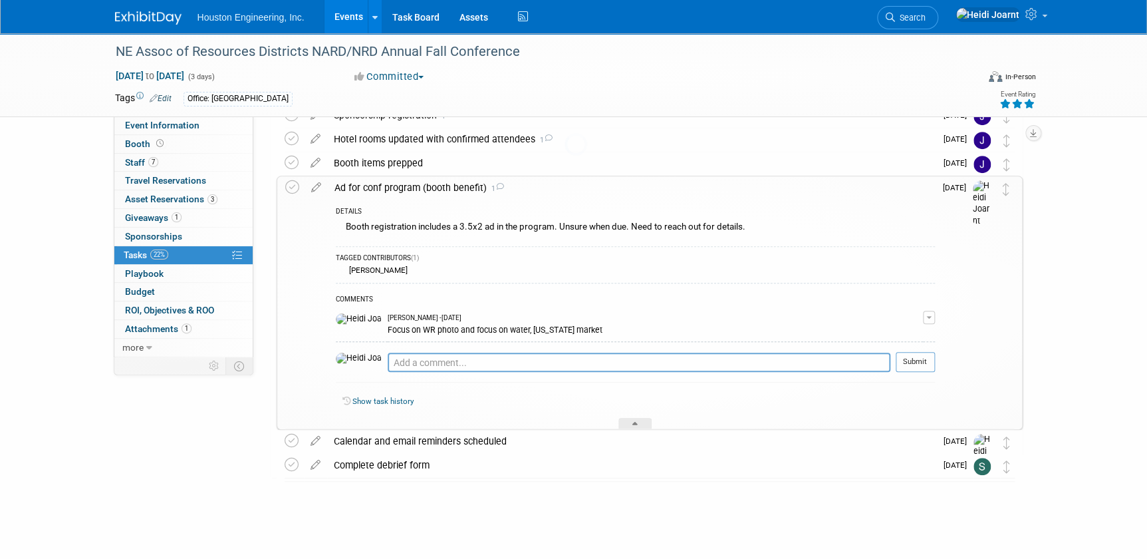
scroll to position [260, 0]
click at [633, 428] on icon at bounding box center [635, 426] width 5 height 8
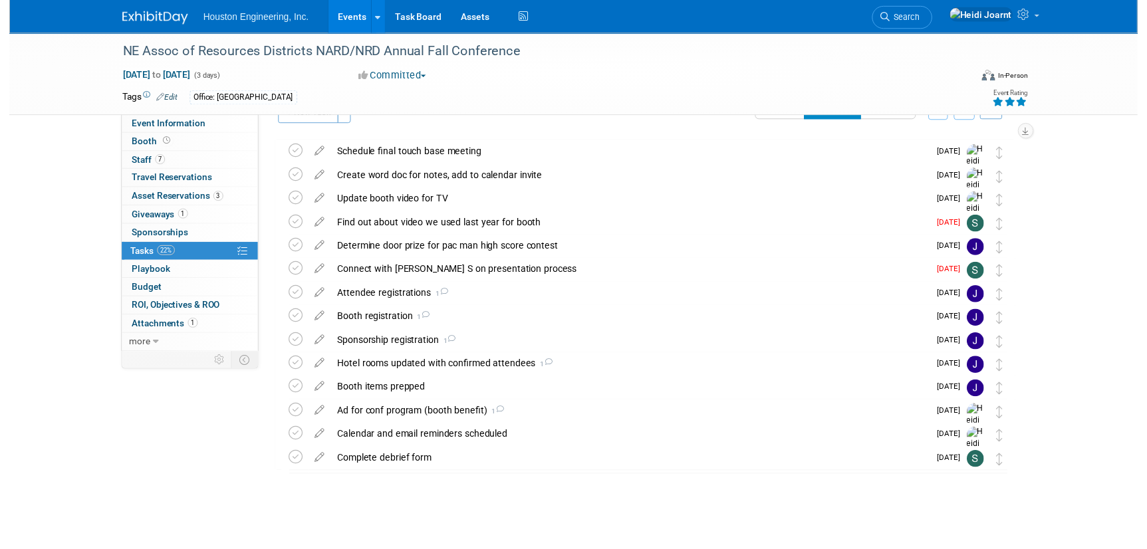
scroll to position [30, 0]
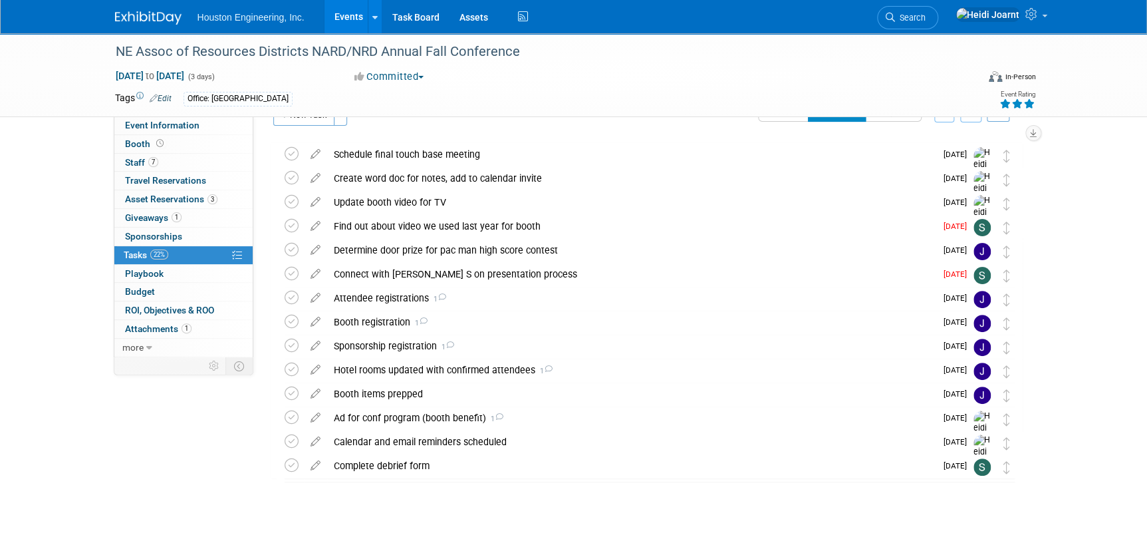
click at [621, 423] on div "Ad for conf program (booth benefit) 1" at bounding box center [631, 417] width 609 height 23
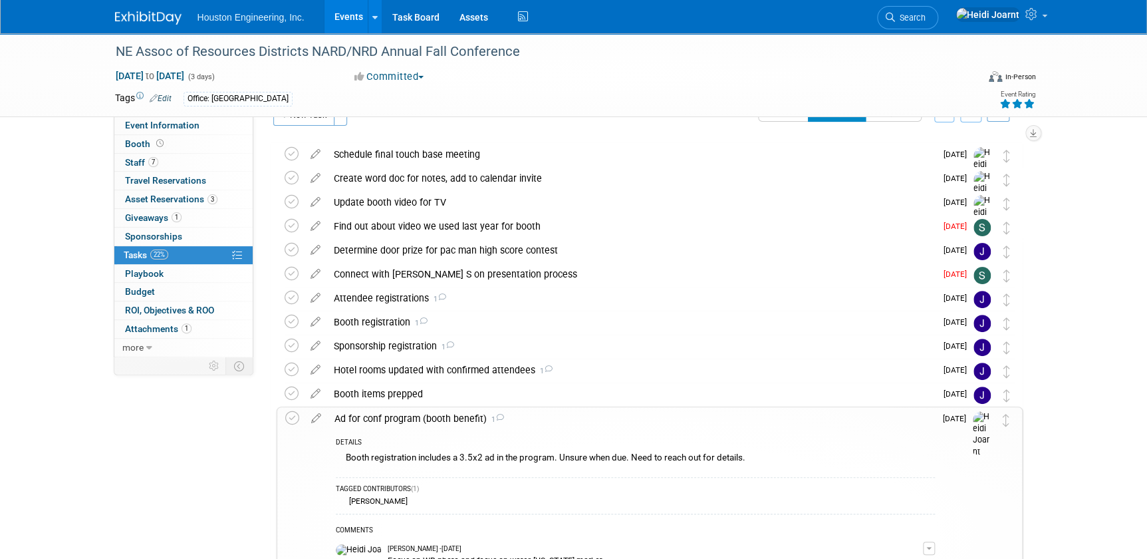
click at [311, 421] on icon at bounding box center [316, 415] width 23 height 17
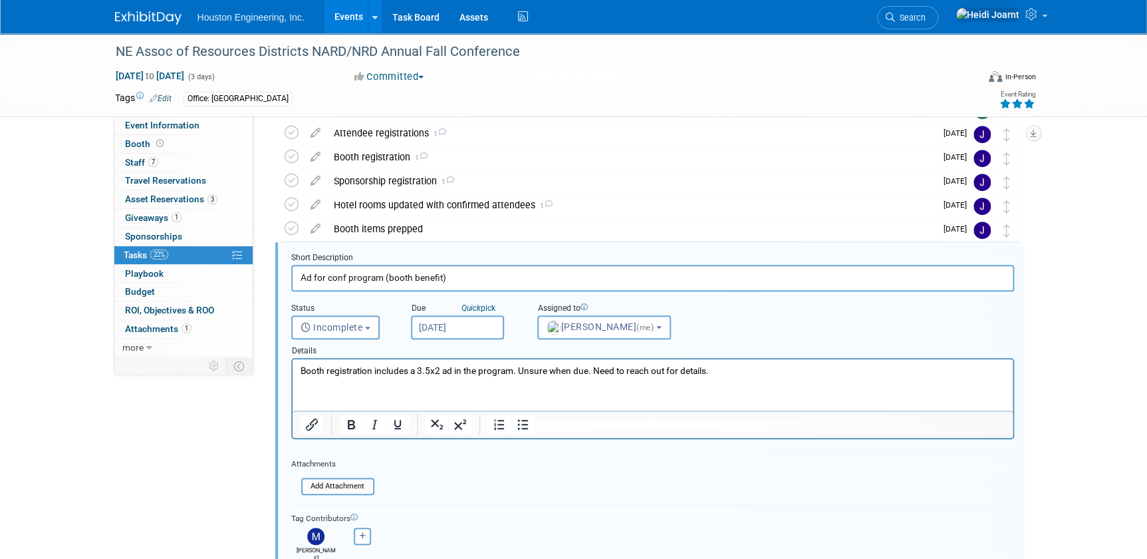
scroll to position [241, 0]
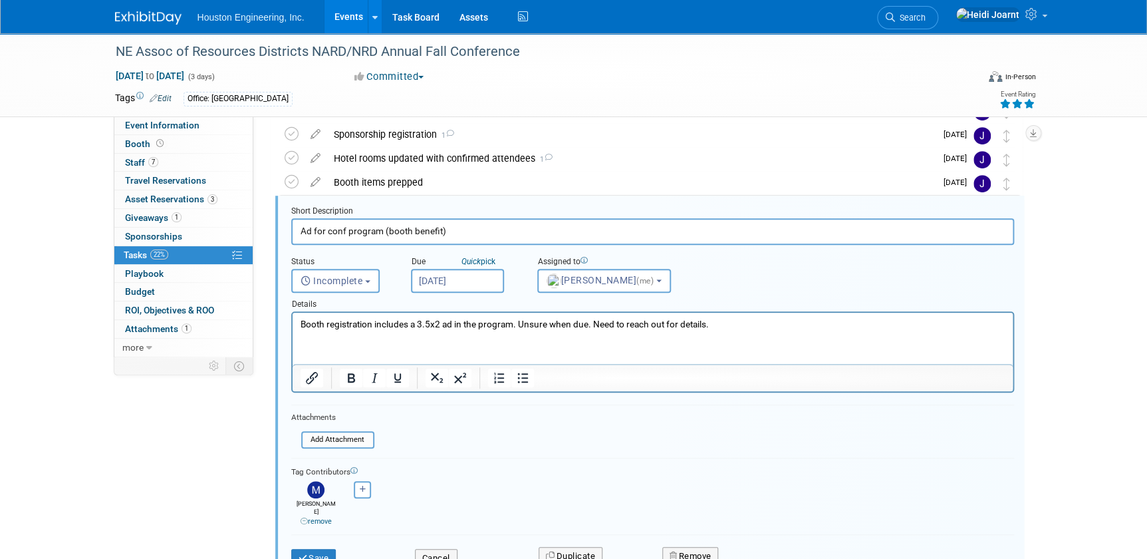
drag, startPoint x: 746, startPoint y: 325, endPoint x: 519, endPoint y: 319, distance: 226.2
click at [519, 319] on p "Booth registration includes a 3.5x2 ad in the program. Unsure when due. Need to…" at bounding box center [652, 324] width 705 height 13
click at [317, 549] on button "Save" at bounding box center [313, 558] width 45 height 19
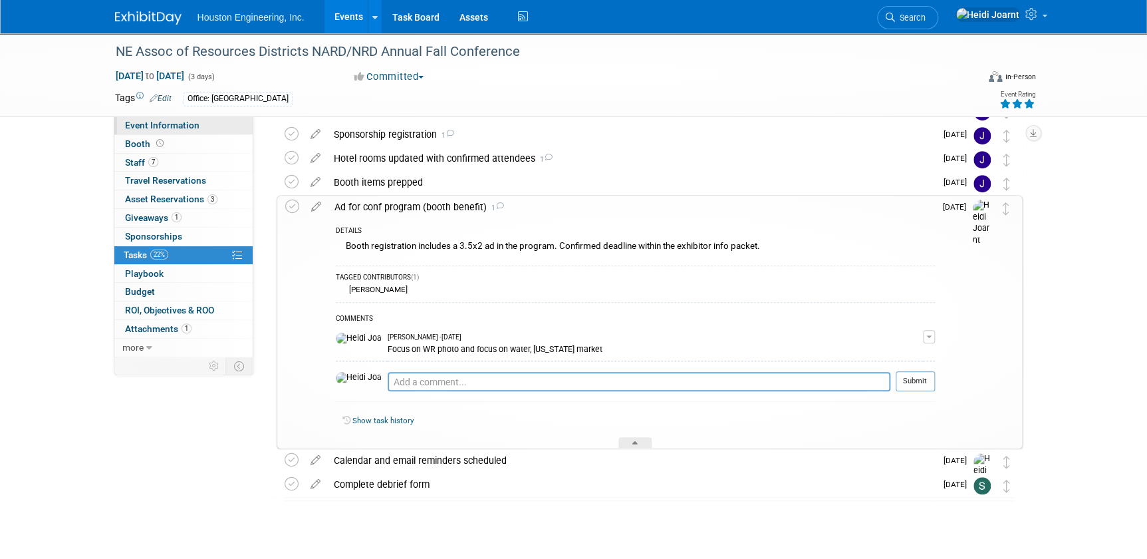
click at [192, 121] on span "Event Information" at bounding box center [162, 125] width 74 height 11
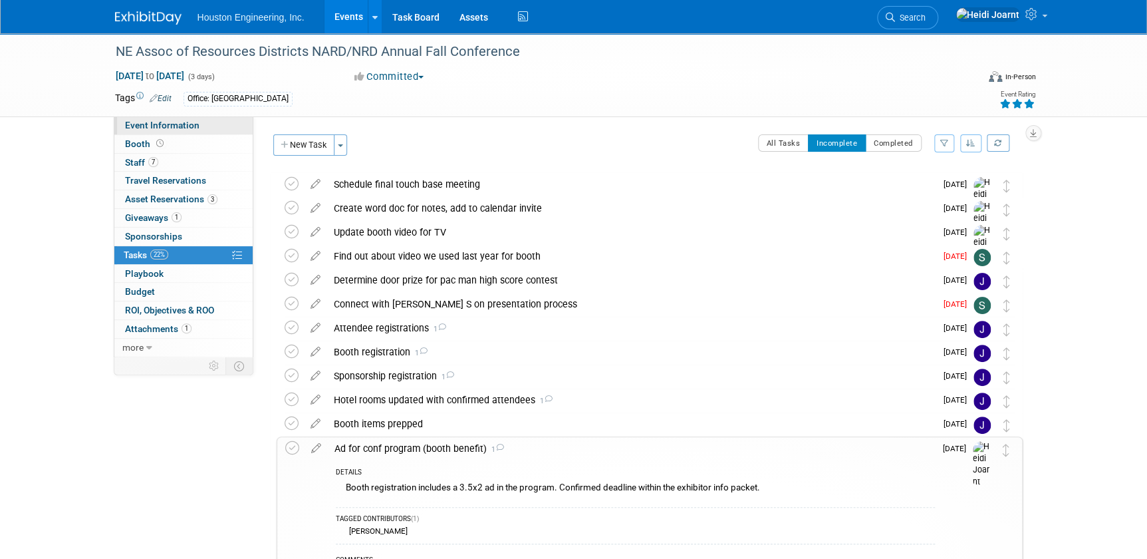
select select "2 - Post KO/Active Planning"
select select "Pending"
select select "Water Resources"
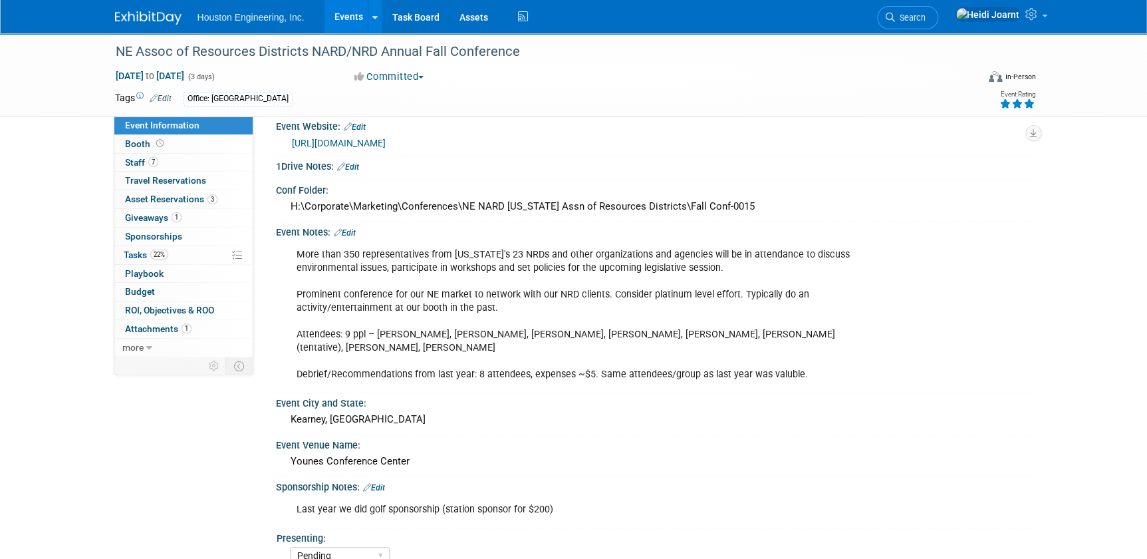
scroll to position [398, 0]
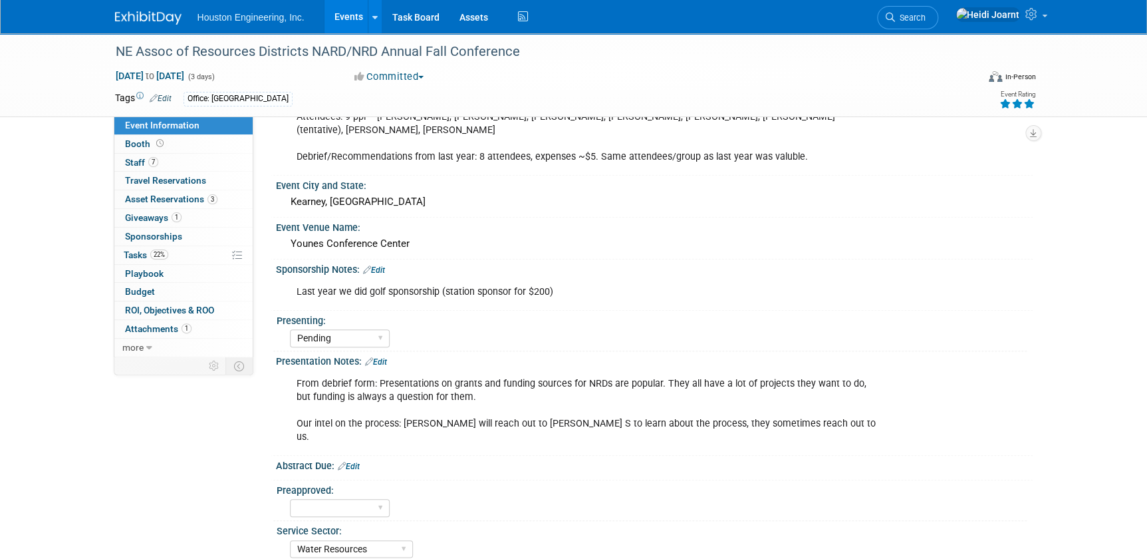
click at [379, 265] on link "Edit" at bounding box center [374, 269] width 22 height 9
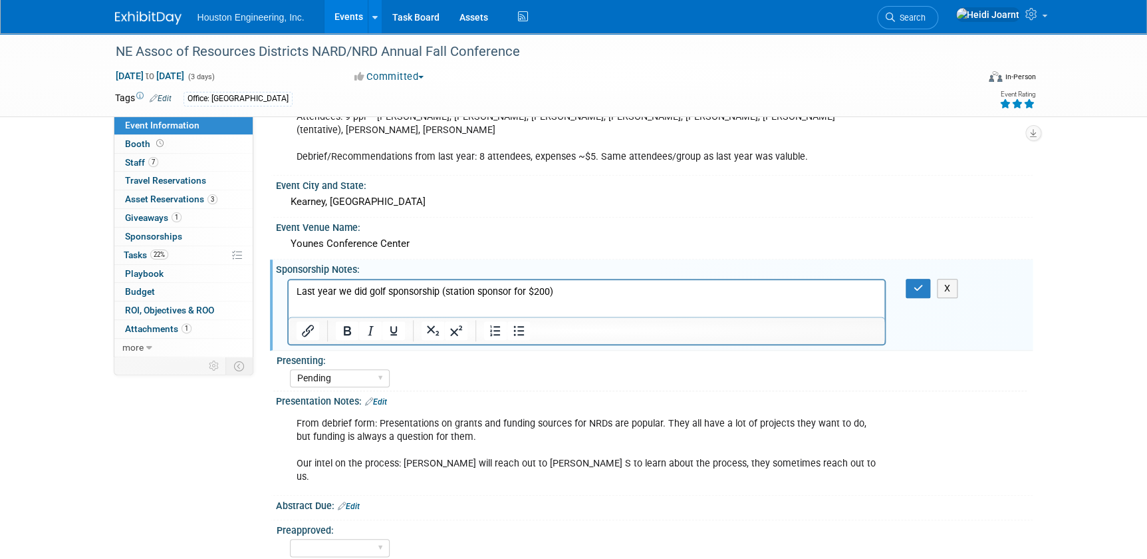
scroll to position [0, 0]
click at [583, 293] on p "Last year we did golf sponsorship (station sponsor for $200)" at bounding box center [586, 291] width 581 height 13
click at [924, 279] on button "button" at bounding box center [918, 288] width 25 height 19
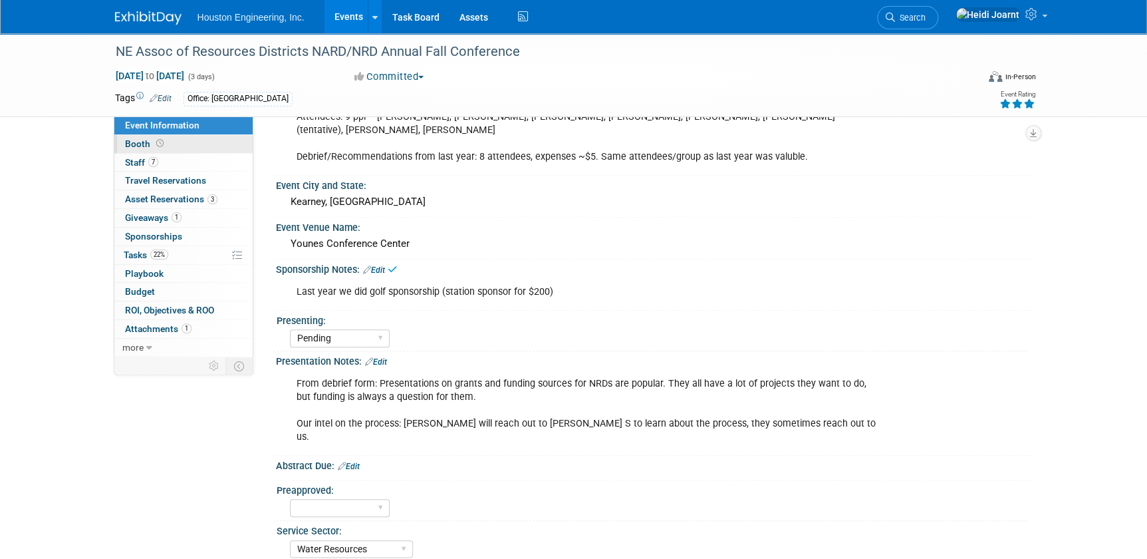
click at [149, 150] on link "Booth" at bounding box center [183, 144] width 138 height 18
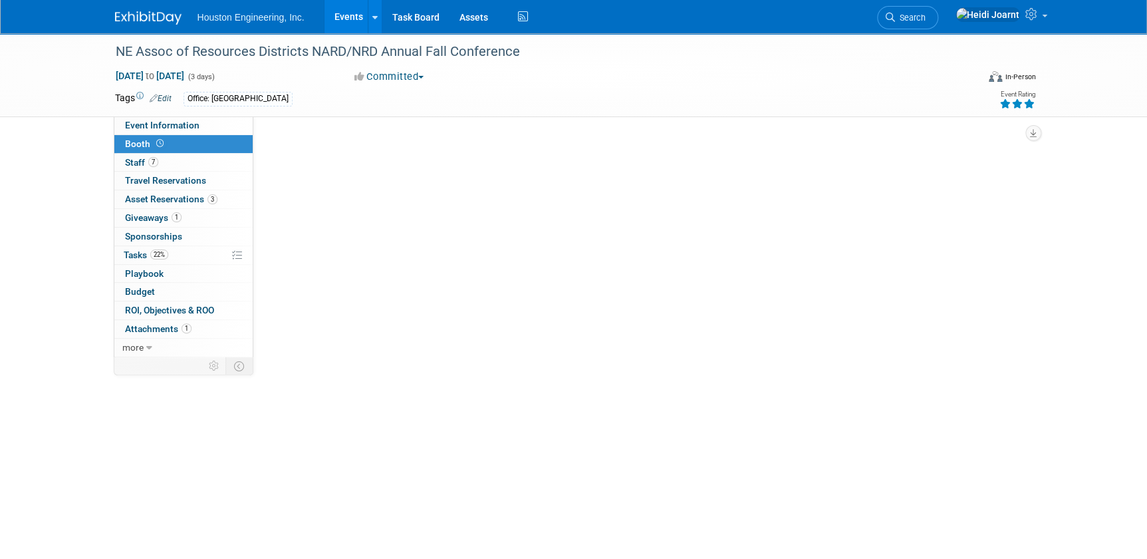
select select "Yes"
select select "Omaha"
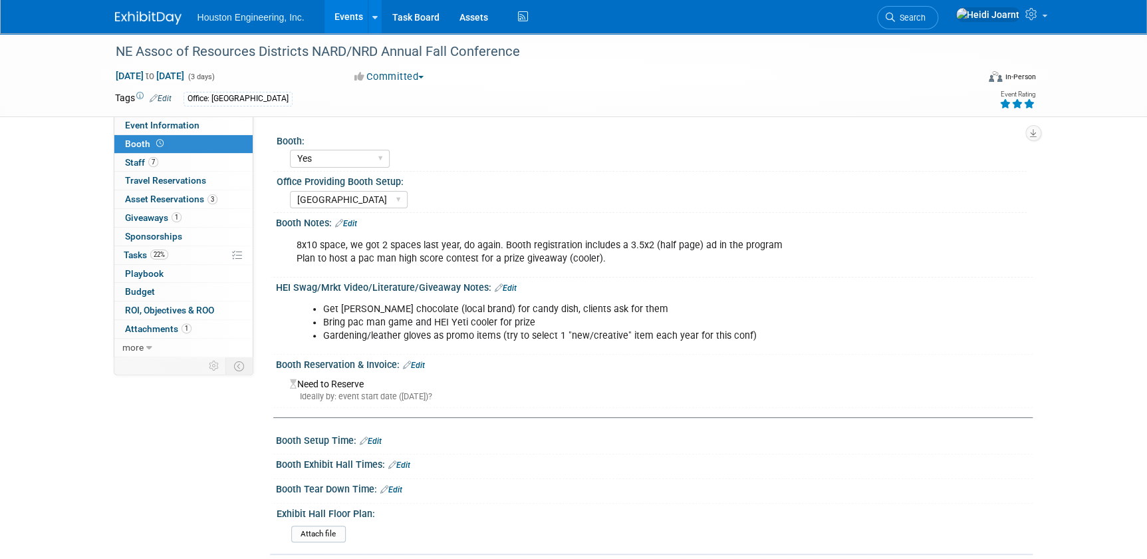
click at [355, 225] on link "Edit" at bounding box center [346, 223] width 22 height 9
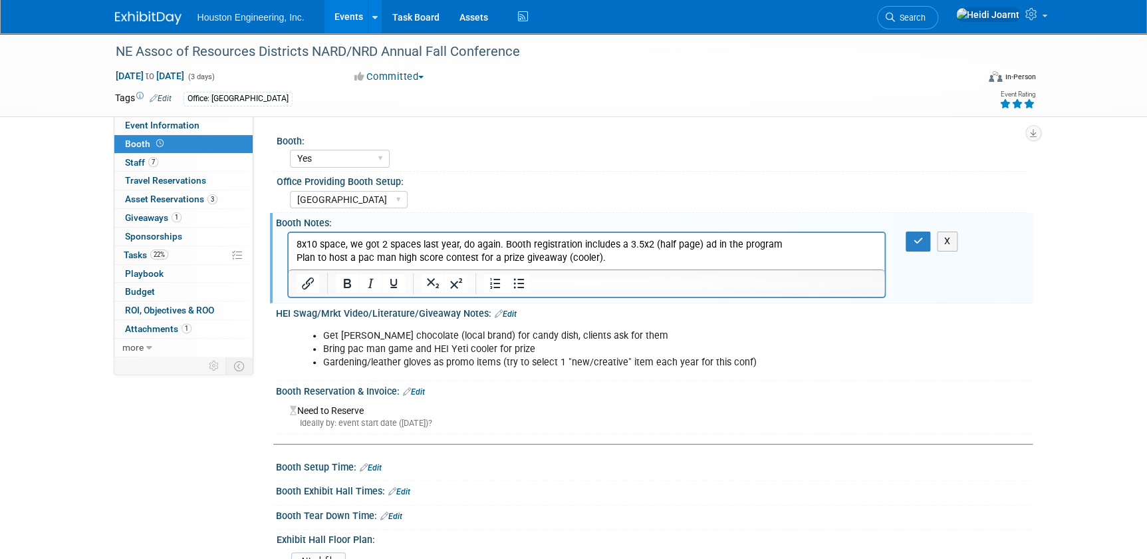
click at [764, 238] on p "8x10 space, we got 2 spaces last year, do again. Booth registration includes a …" at bounding box center [586, 251] width 581 height 27
click at [778, 243] on p "8x10 space, we got 2 spaces last year, do again. Booth registration includes a …" at bounding box center [586, 251] width 581 height 27
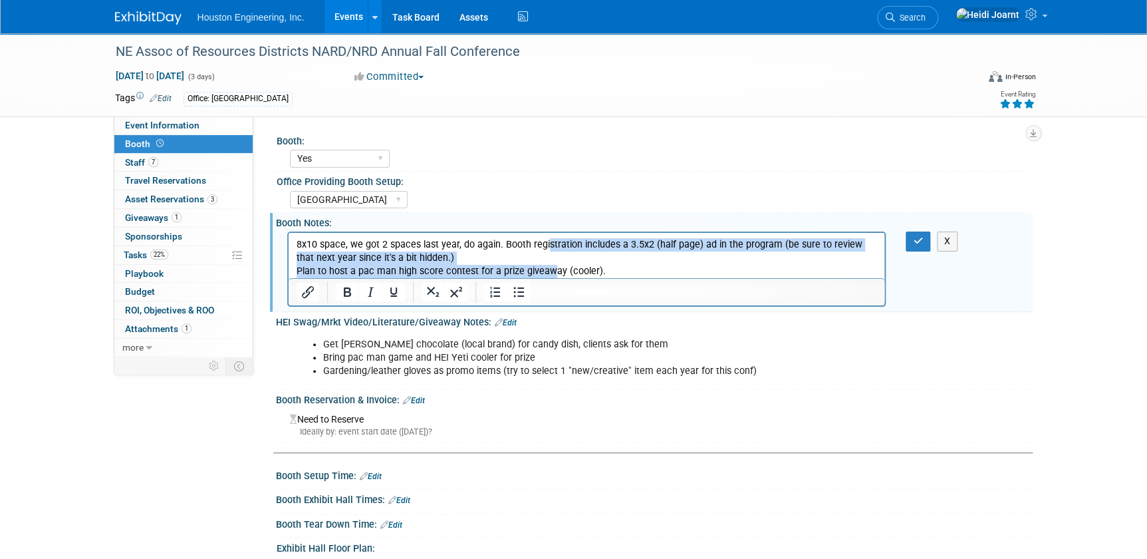
drag, startPoint x: 544, startPoint y: 244, endPoint x: 795, endPoint y: 527, distance: 378.8
click at [549, 267] on p "8x10 space, we got 2 spaces last year, do again. Booth registration includes a …" at bounding box center [586, 258] width 581 height 40
click at [516, 294] on icon "Bullet list" at bounding box center [518, 292] width 16 height 16
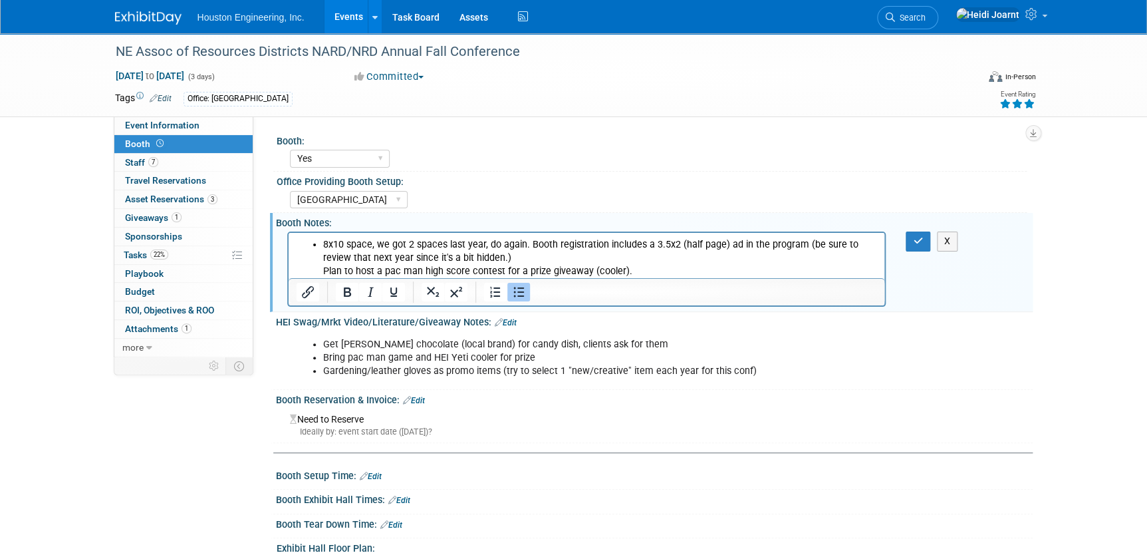
click at [507, 261] on li "8x10 space, we got 2 spaces last year, do again. Booth registration includes a …" at bounding box center [600, 258] width 555 height 40
click at [526, 245] on li "8x10 space, we got 2 spaces last year, do again. Booth registration includes a …" at bounding box center [600, 258] width 555 height 40
click at [841, 266] on li "Booth registration includes a 3.5x2 (half page) ad in the program (be sure to r…" at bounding box center [600, 264] width 555 height 27
click at [843, 251] on li "Booth registration includes a 3.5x2 (half page) ad in the program (be sure to r…" at bounding box center [600, 264] width 555 height 27
click at [634, 269] on li "Plan to host a pac man high score contest for a prize giveaway (cooler)." at bounding box center [600, 271] width 555 height 13
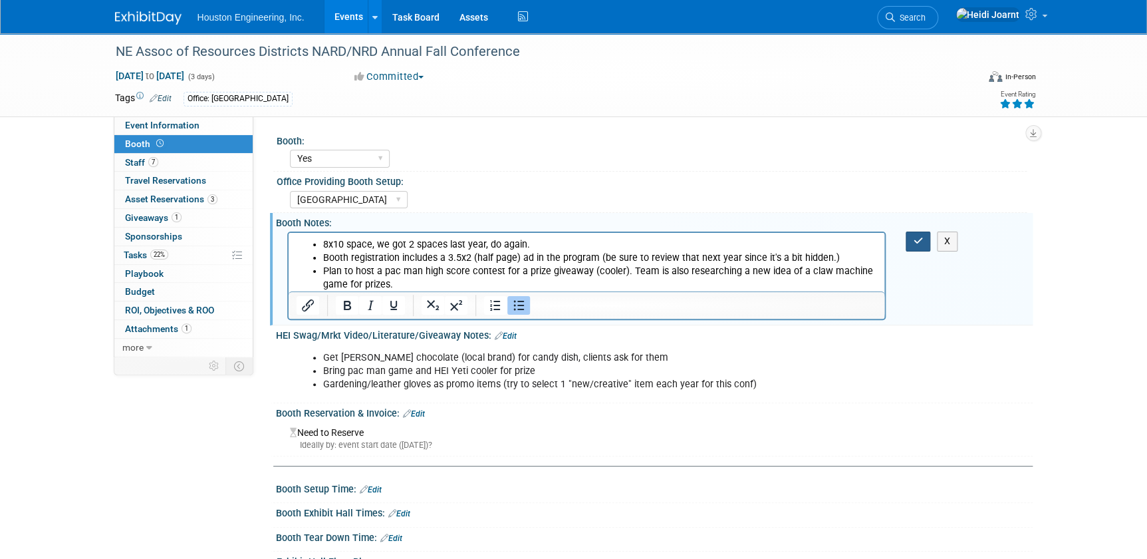
click at [907, 237] on button "button" at bounding box center [918, 240] width 25 height 19
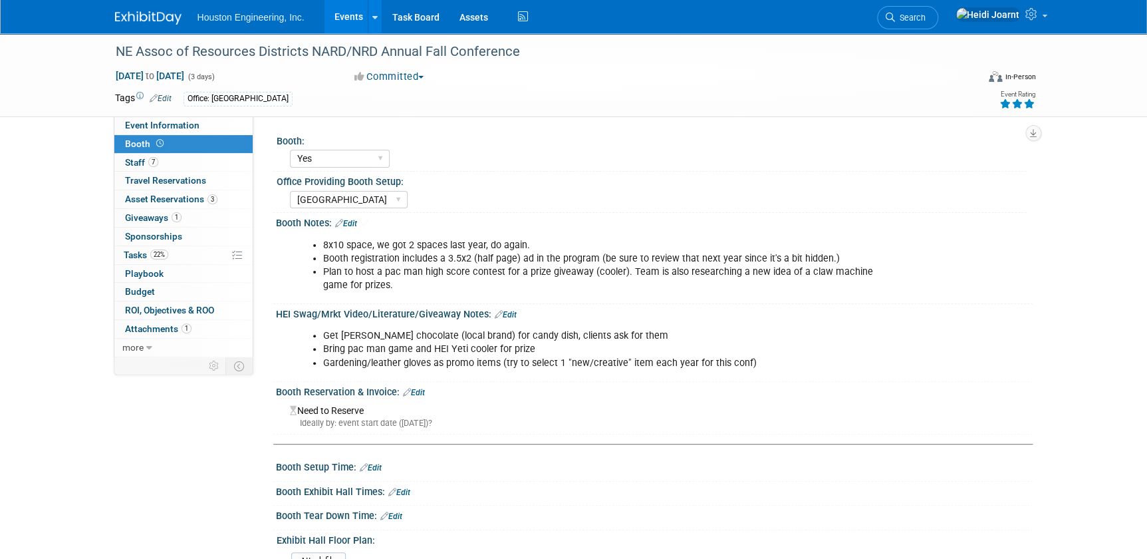
click at [914, 240] on div "8x10 space, we got 2 spaces last year, do again. Booth registration includes a …" at bounding box center [654, 264] width 757 height 71
click at [332, 23] on link "Events" at bounding box center [349, 16] width 49 height 33
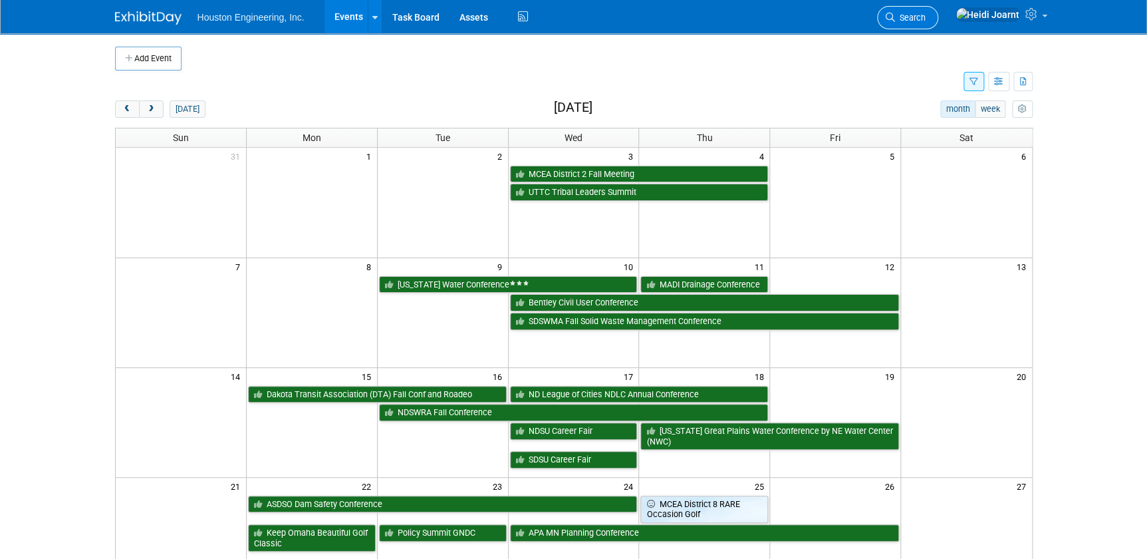
click at [926, 19] on span "Search" at bounding box center [910, 18] width 31 height 10
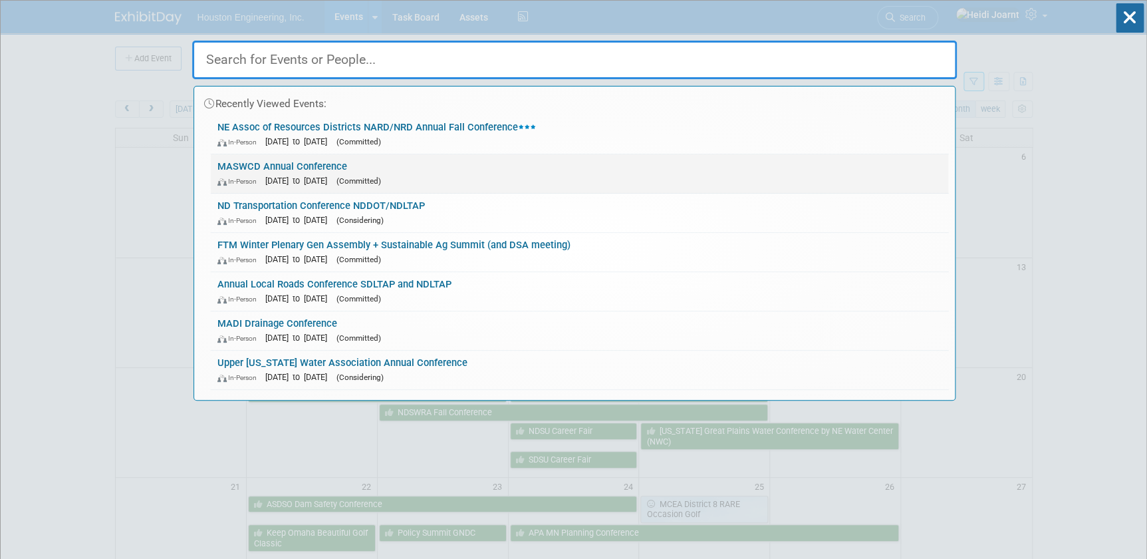
click at [334, 178] on span "[DATE] to [DATE]" at bounding box center [299, 181] width 69 height 10
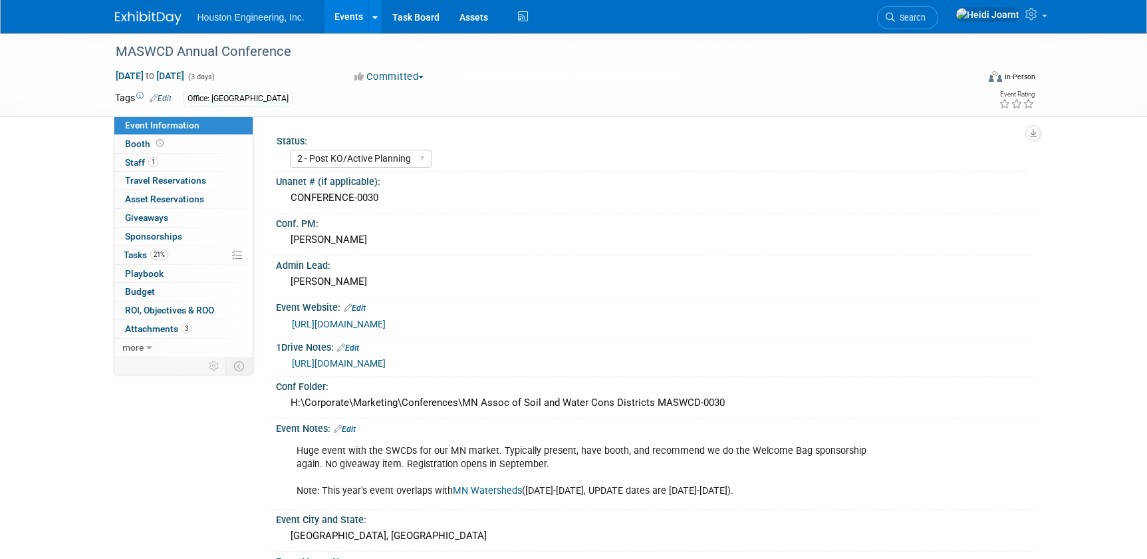
select select "2 - Post KO/Active Planning"
select select "Pending"
select select "Environmental"
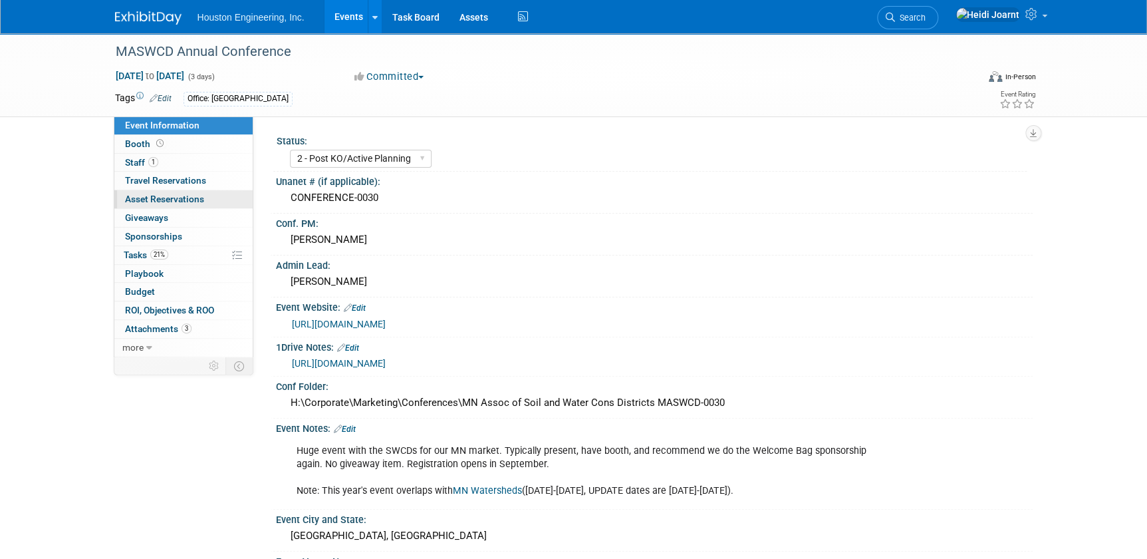
drag, startPoint x: 406, startPoint y: 197, endPoint x: 245, endPoint y: 196, distance: 160.3
click at [245, 196] on div "Event Information Event Info Booth Booth 1 Staff 1 Staff 0 Travel Reservations …" at bounding box center [574, 491] width 938 height 916
click at [374, 196] on div "CONFERENCE-0030" at bounding box center [654, 198] width 737 height 21
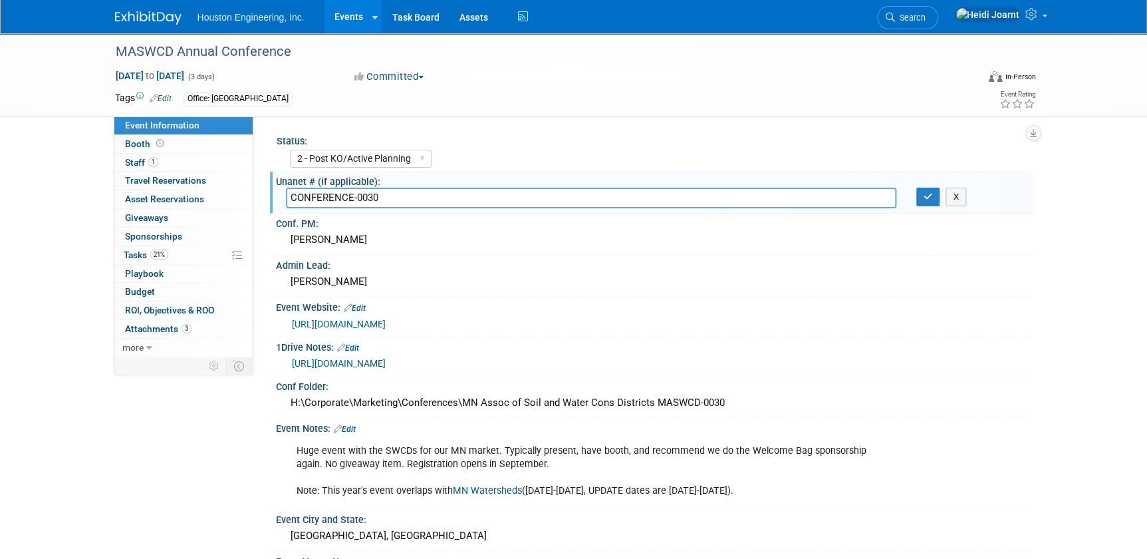
drag, startPoint x: 384, startPoint y: 197, endPoint x: 292, endPoint y: 203, distance: 92.0
click at [292, 203] on input "CONFERENCE-0030" at bounding box center [591, 198] width 611 height 21
click at [917, 193] on button "button" at bounding box center [929, 197] width 24 height 19
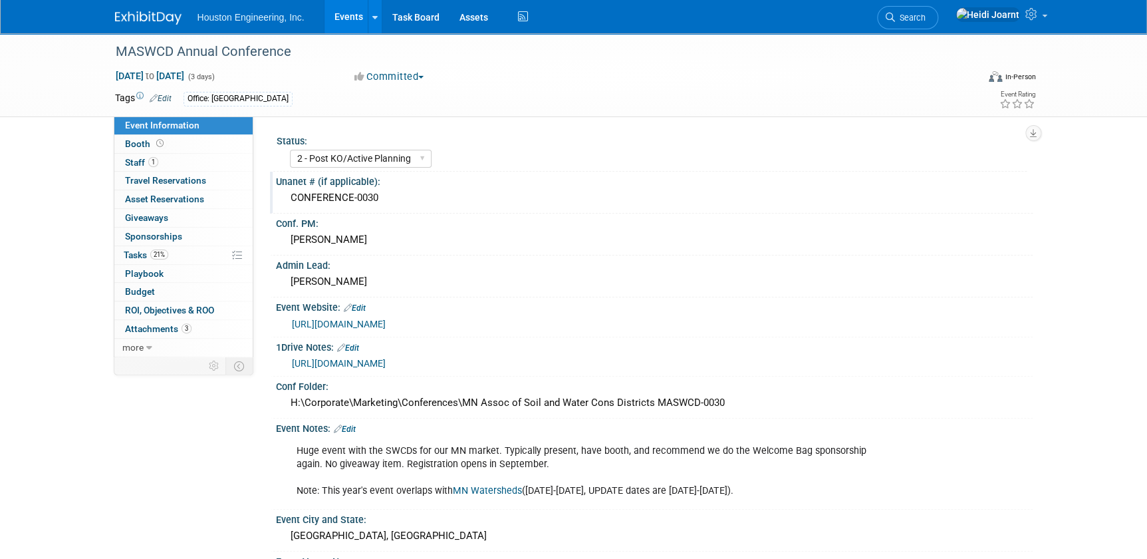
click at [328, 21] on link "Events" at bounding box center [349, 16] width 49 height 33
